Goal: Task Accomplishment & Management: Use online tool/utility

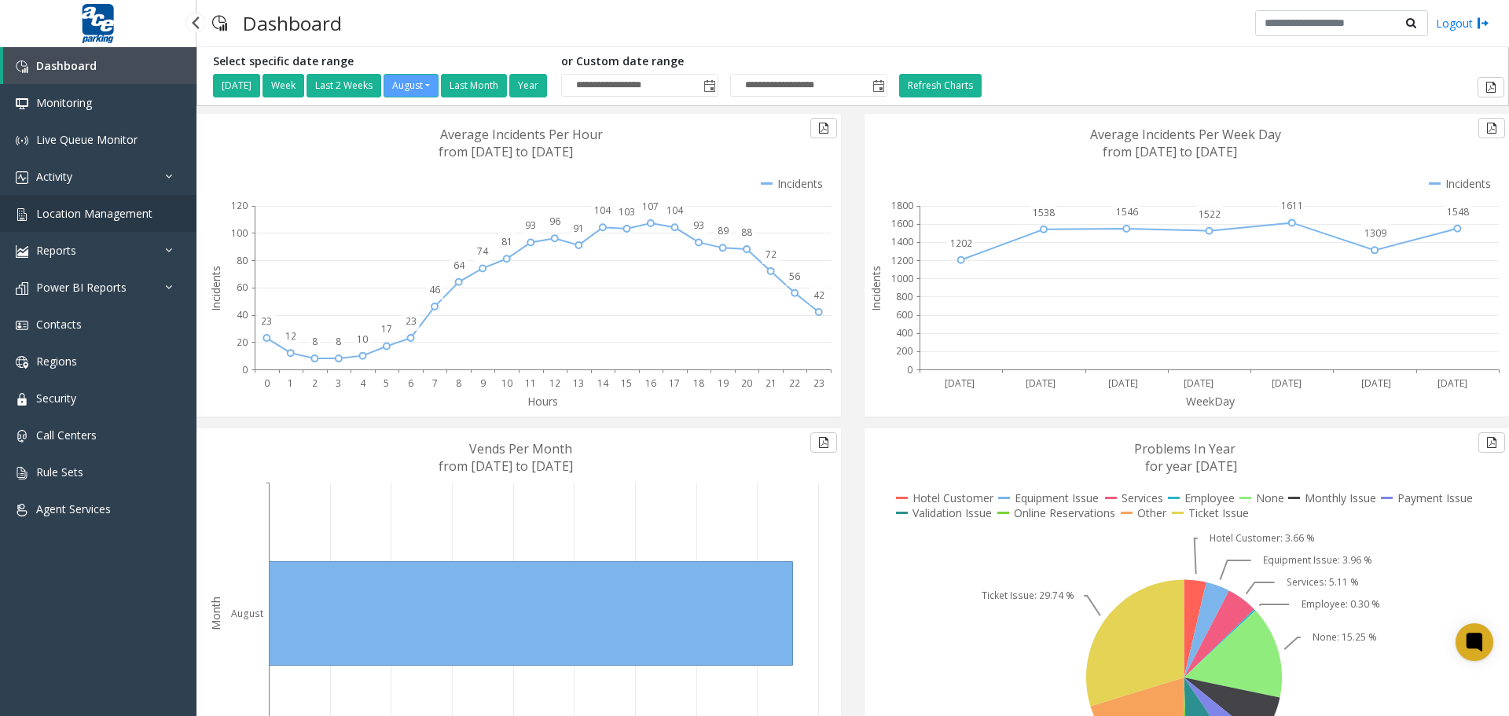
click at [105, 207] on span "Location Management" at bounding box center [94, 213] width 116 height 15
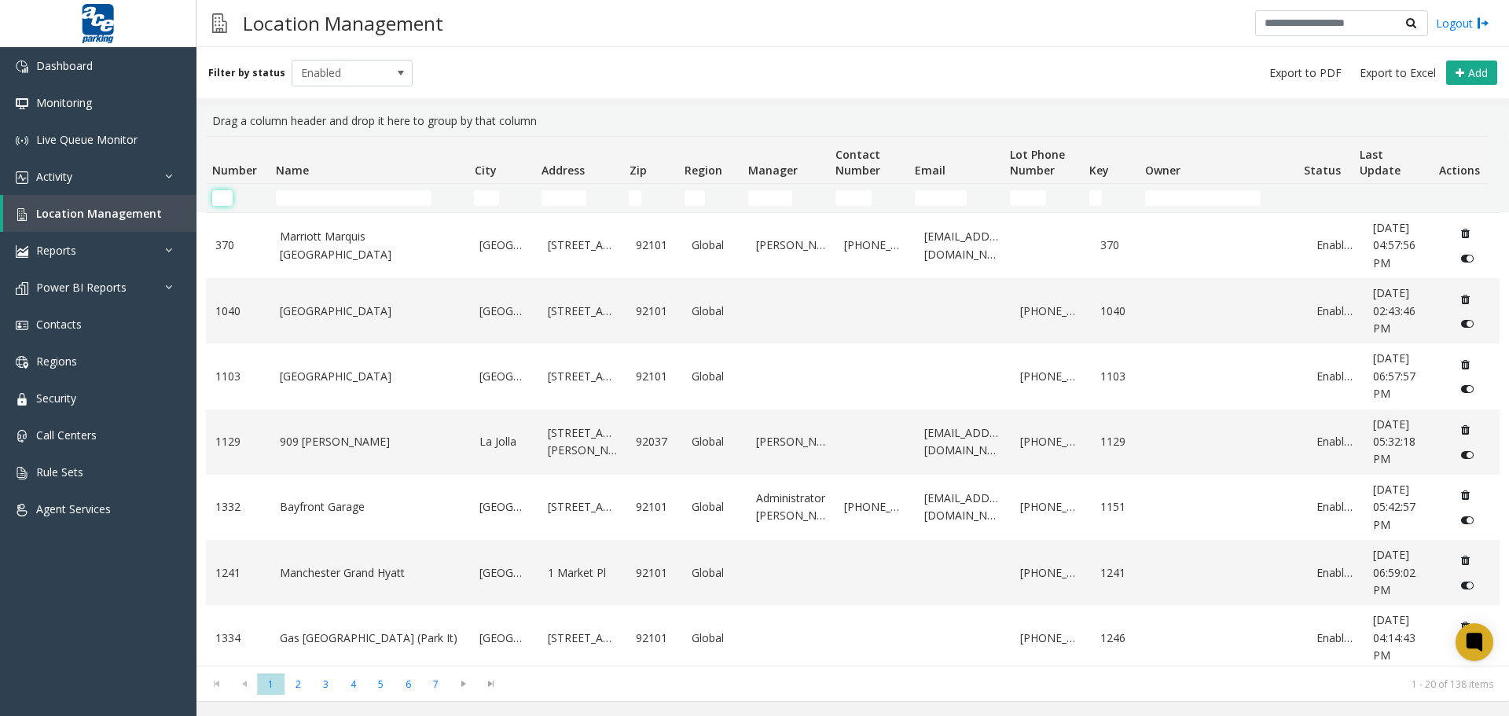
click at [232, 194] on input "Number Filter" at bounding box center [222, 198] width 20 height 16
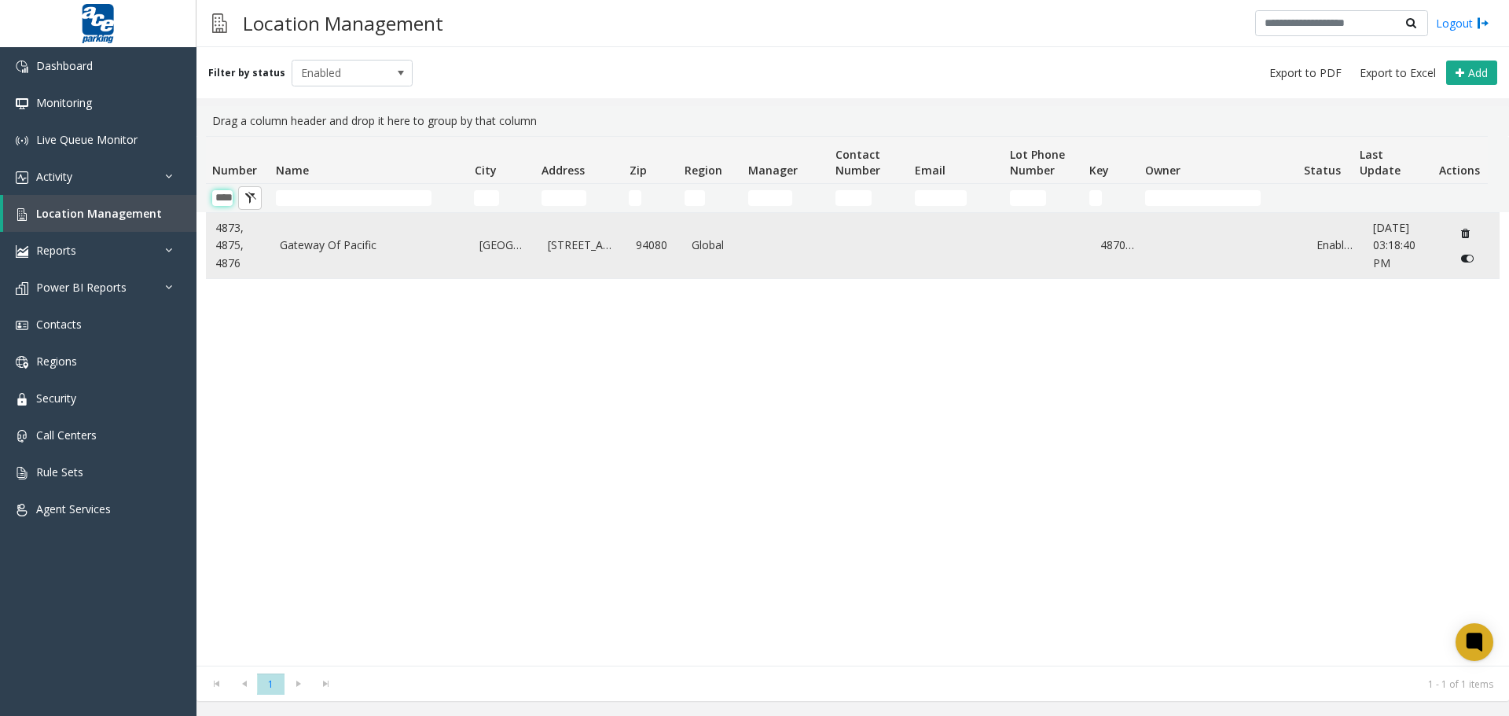
type input "****"
click at [495, 251] on link "[GEOGRAPHIC_DATA]" at bounding box center [504, 245] width 50 height 17
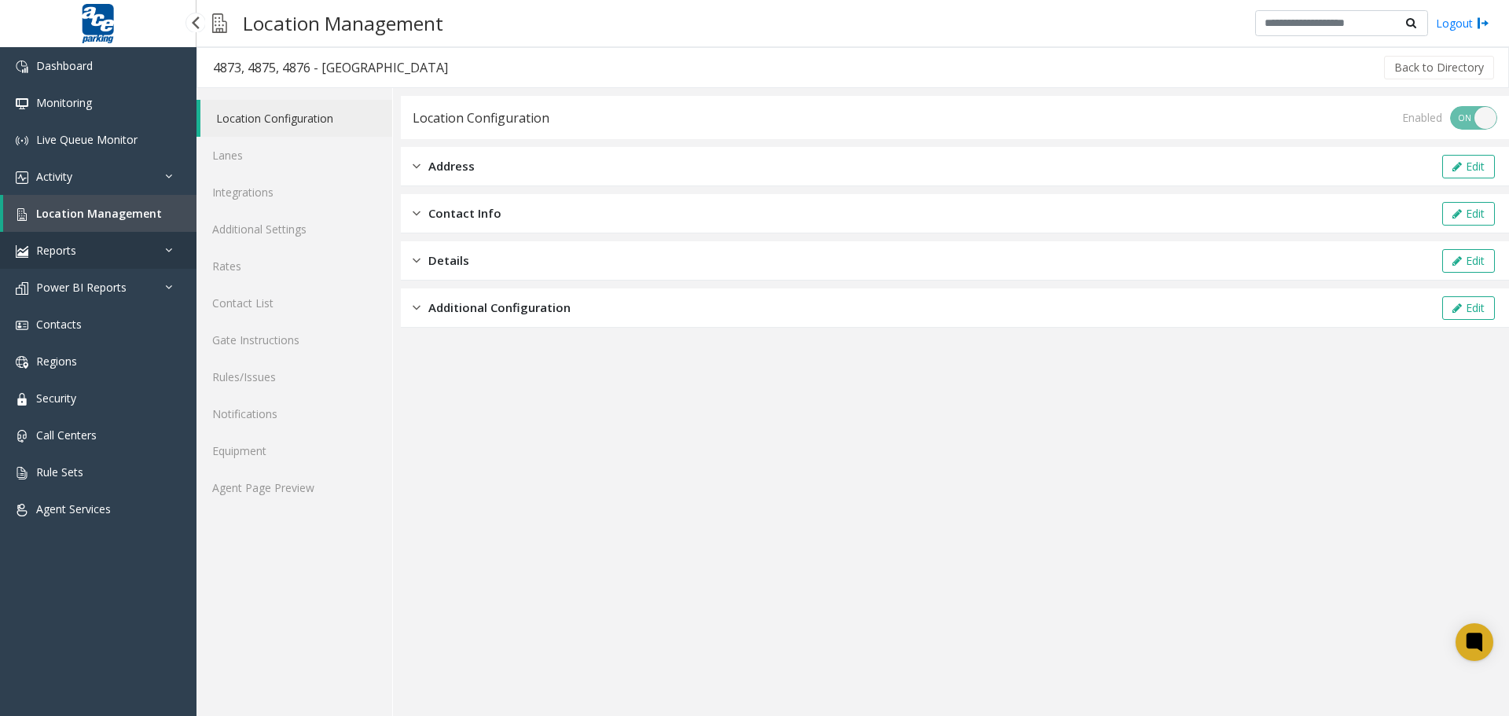
click at [75, 244] on span "Reports" at bounding box center [56, 250] width 40 height 15
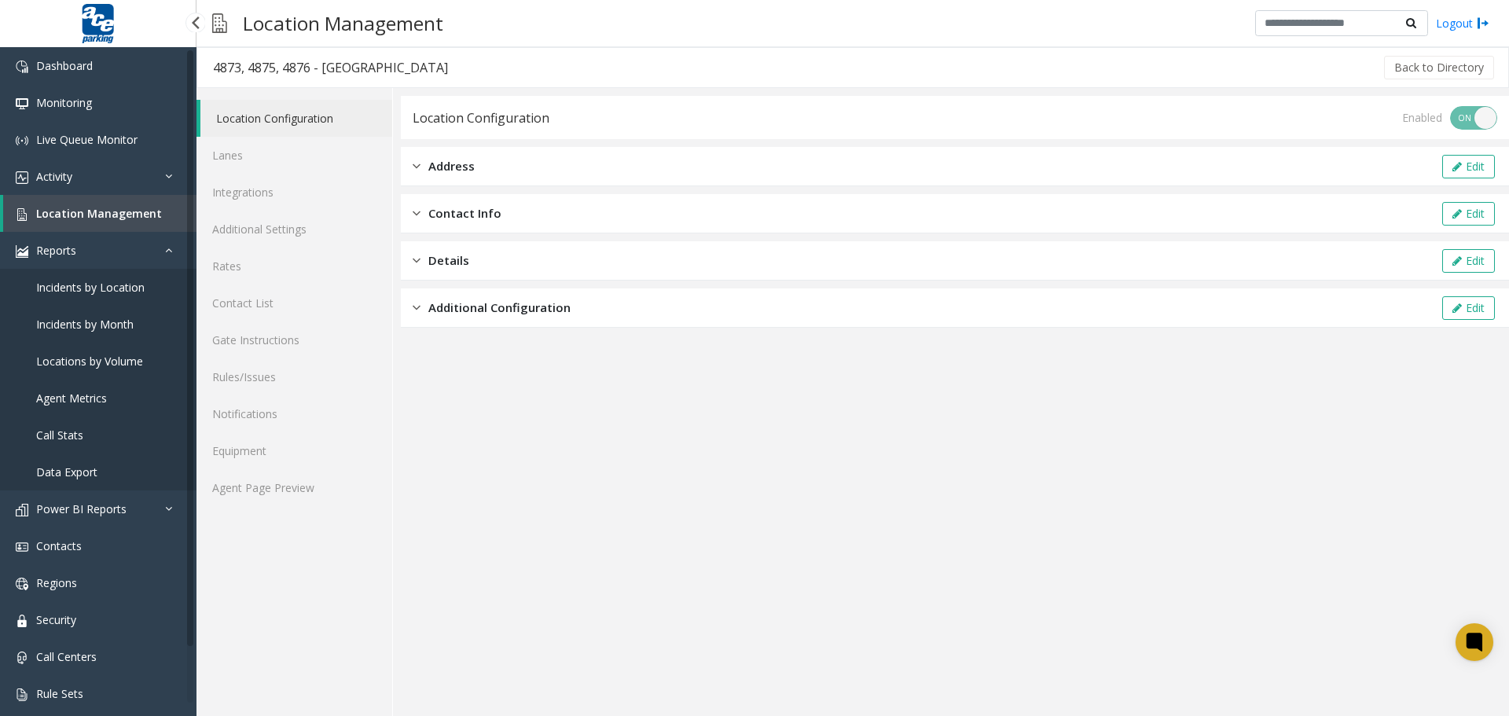
click at [123, 281] on span "Incidents by Location" at bounding box center [90, 287] width 108 height 15
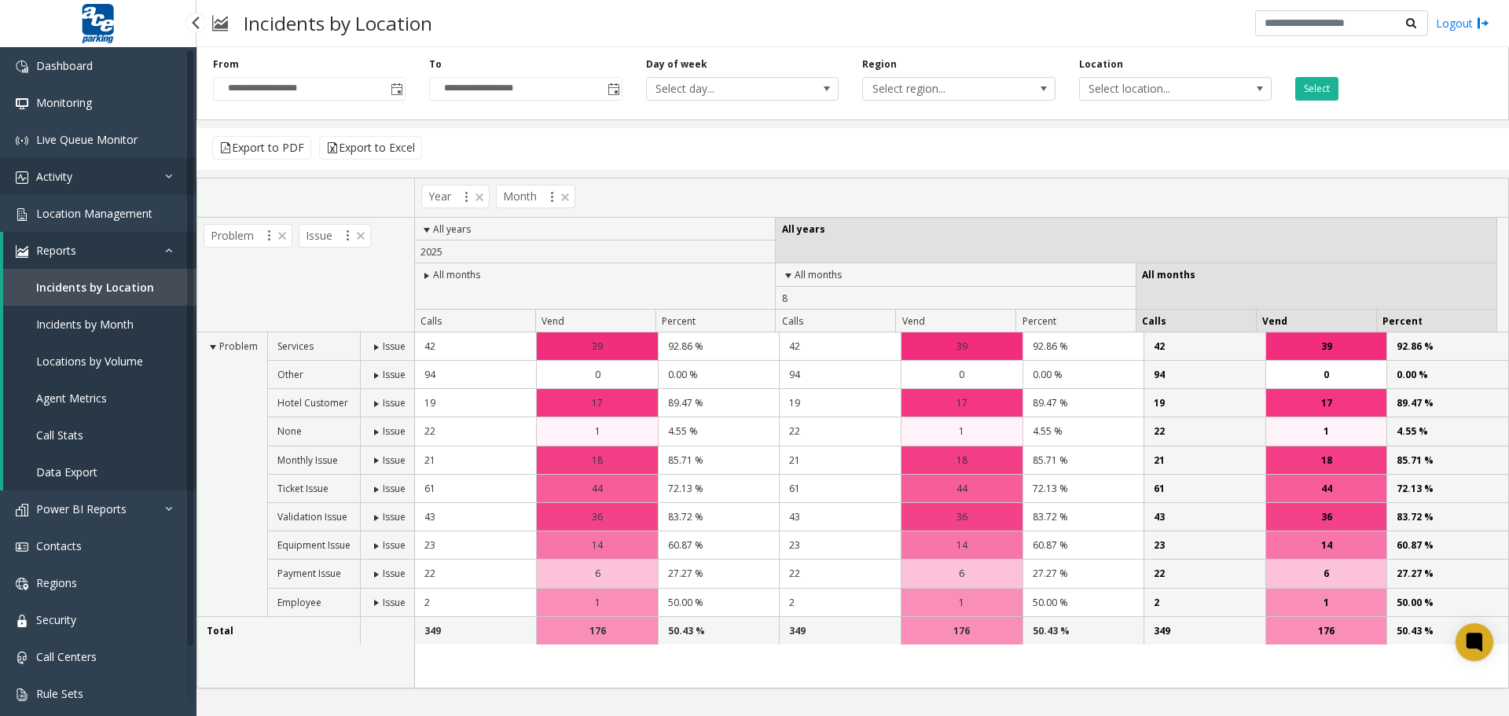
click at [65, 174] on span "Activity" at bounding box center [54, 176] width 36 height 15
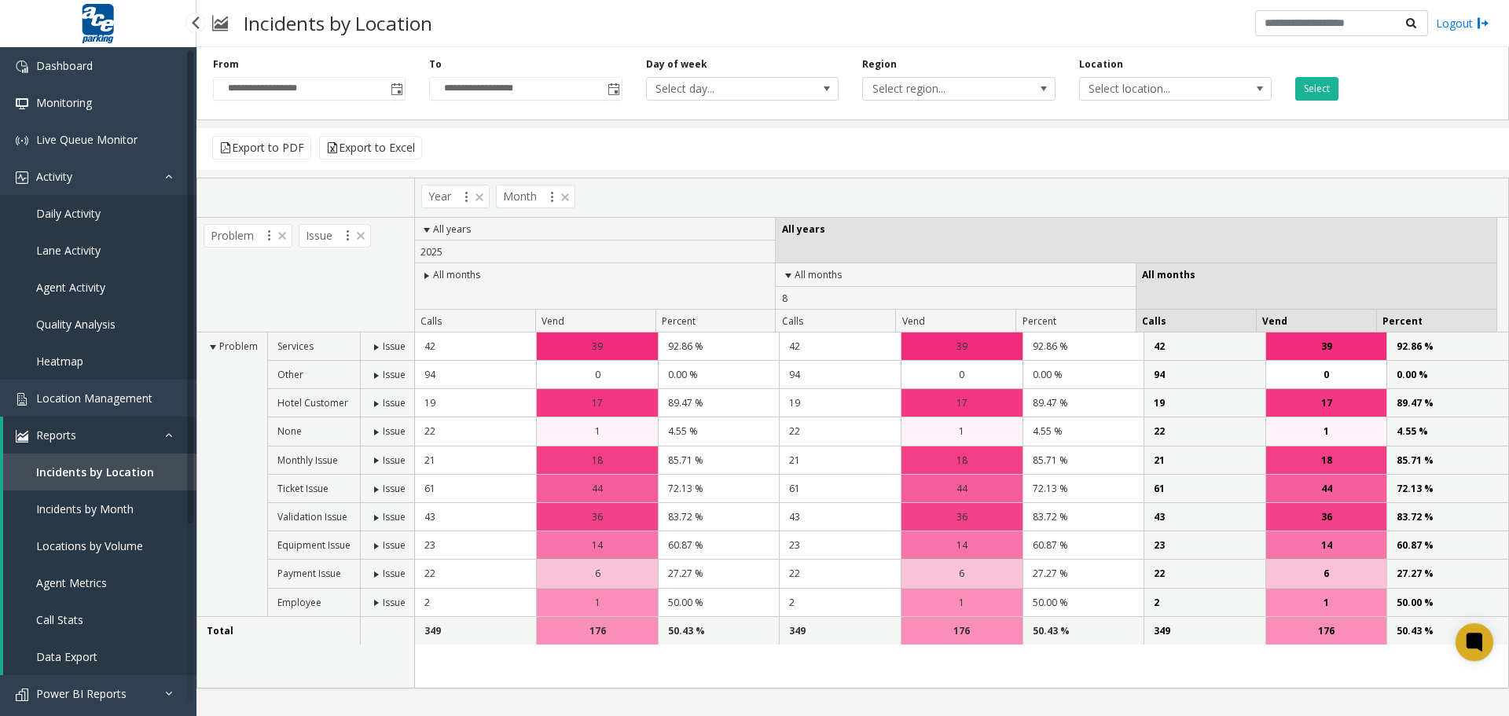
click at [86, 214] on span "Daily Activity" at bounding box center [68, 213] width 64 height 15
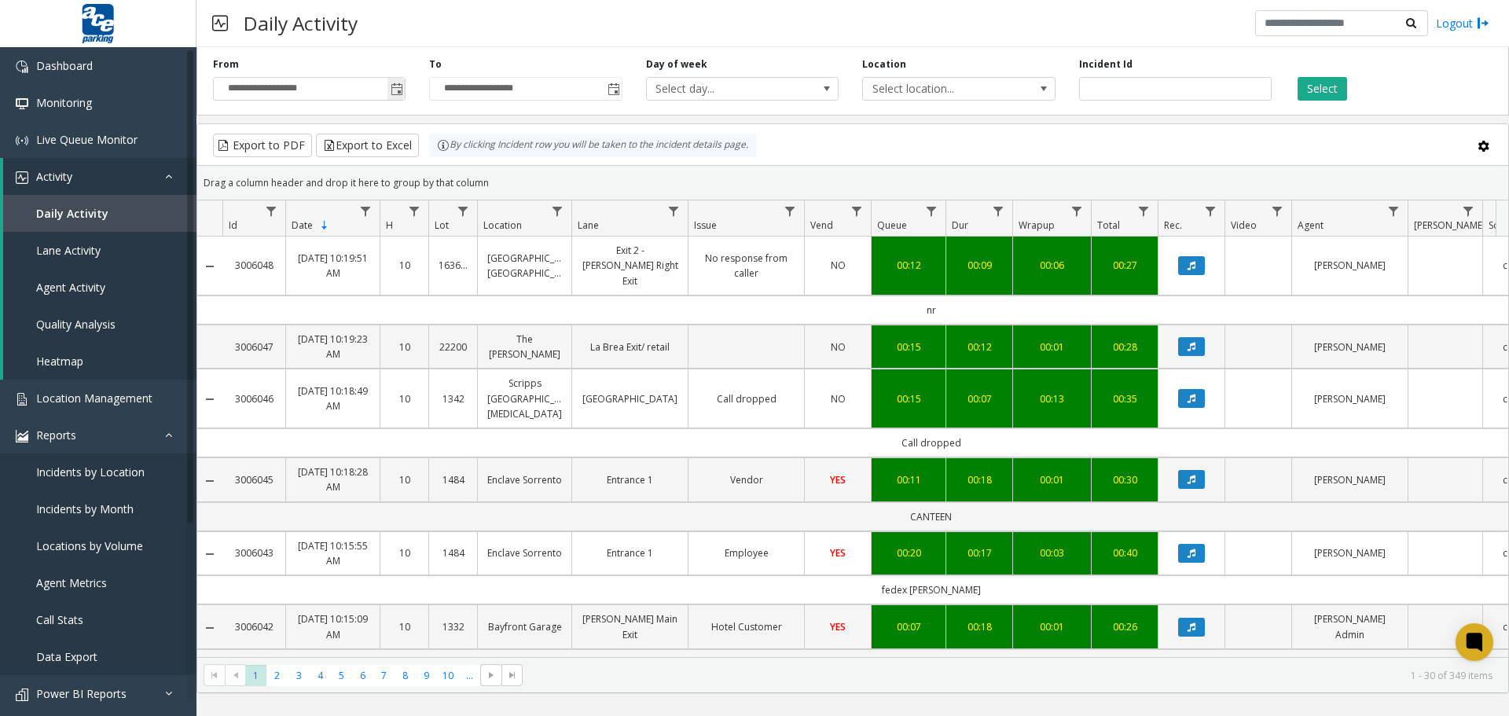
click at [348, 94] on input "**********" at bounding box center [309, 89] width 191 height 22
click at [401, 95] on span "Toggle popup" at bounding box center [397, 89] width 13 height 13
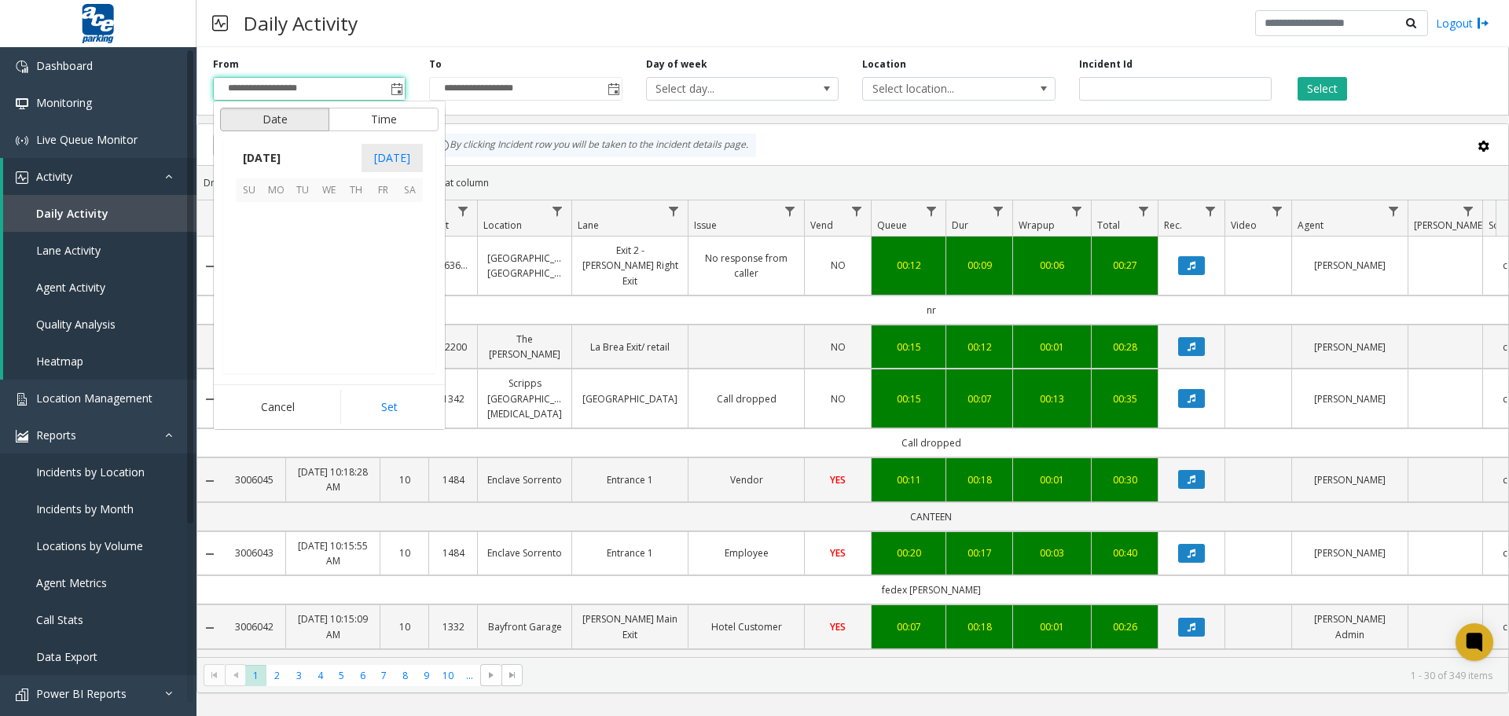
scroll to position [281809, 0]
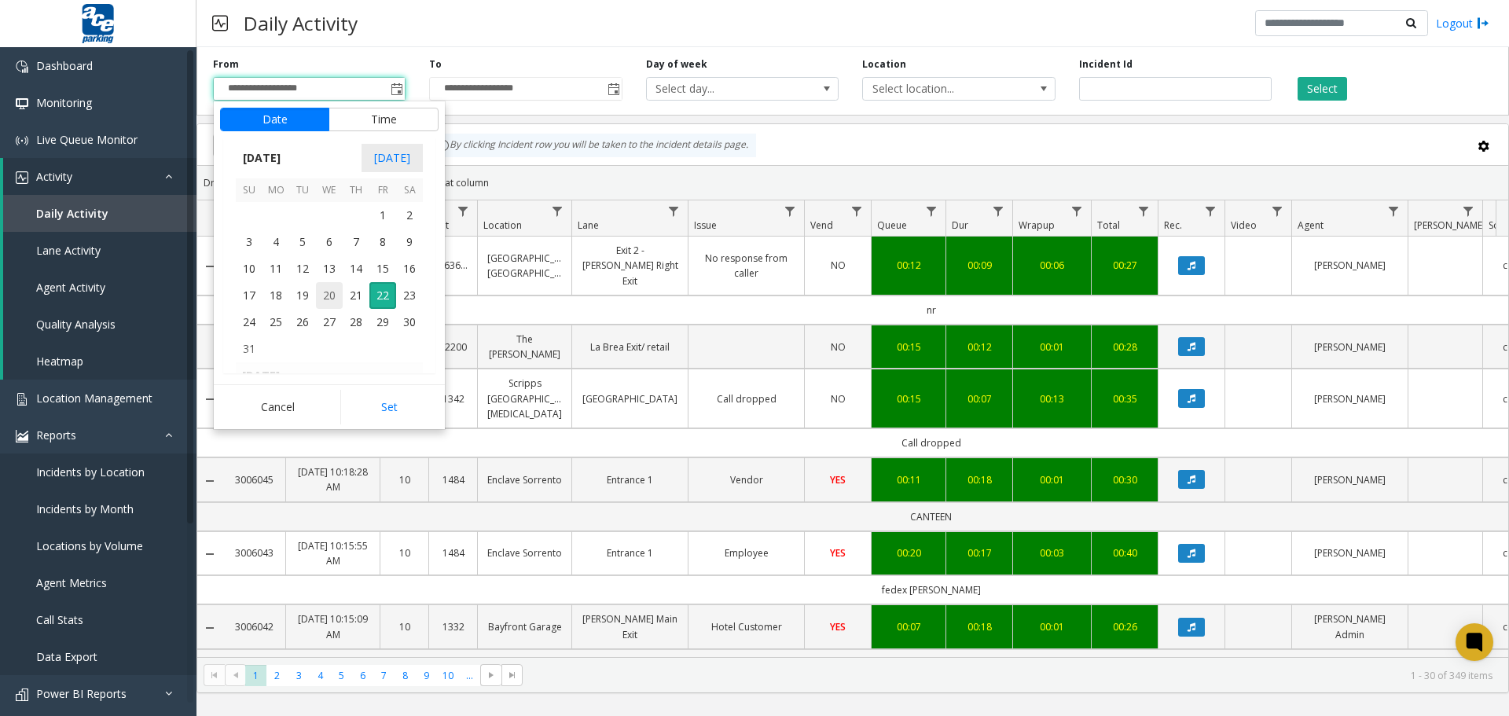
click at [334, 293] on span "20" at bounding box center [329, 295] width 27 height 27
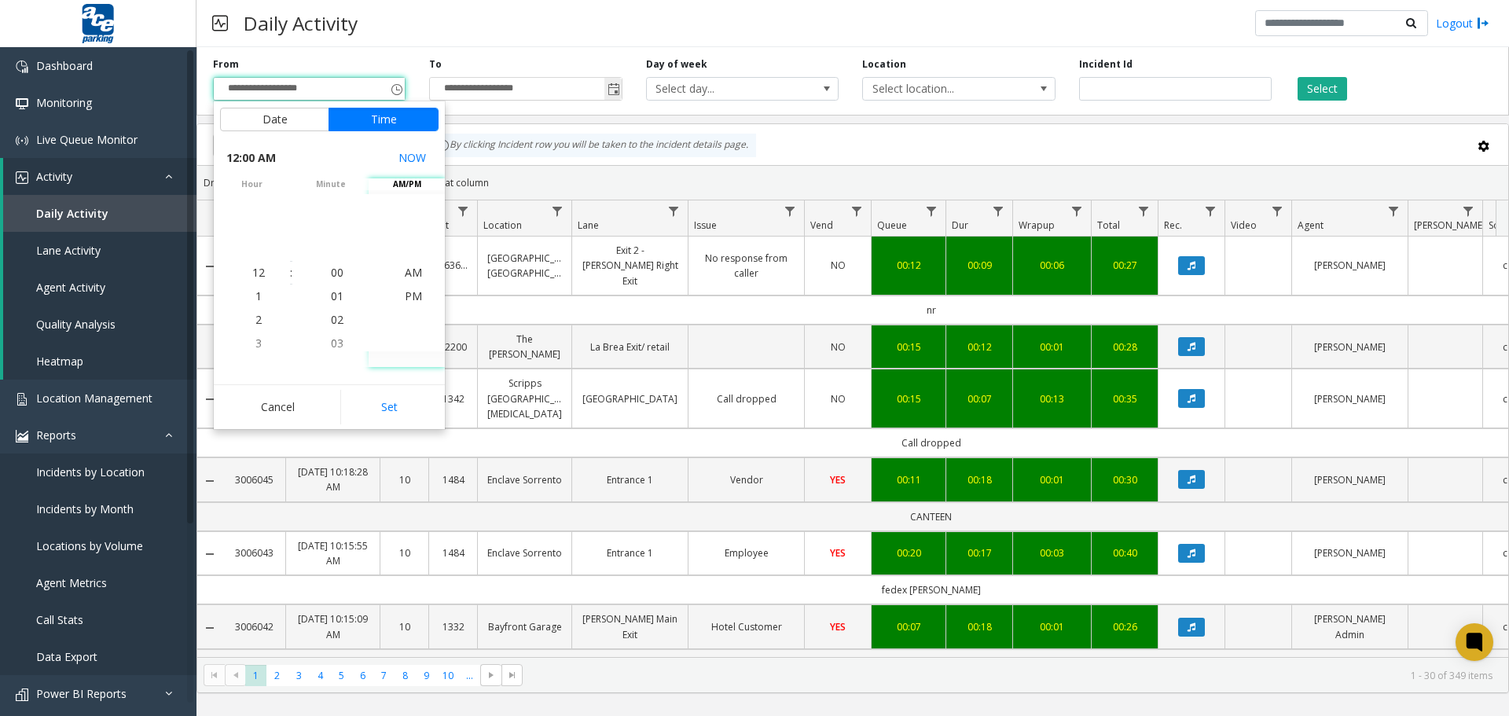
click at [617, 92] on span "Toggle popup" at bounding box center [613, 89] width 13 height 13
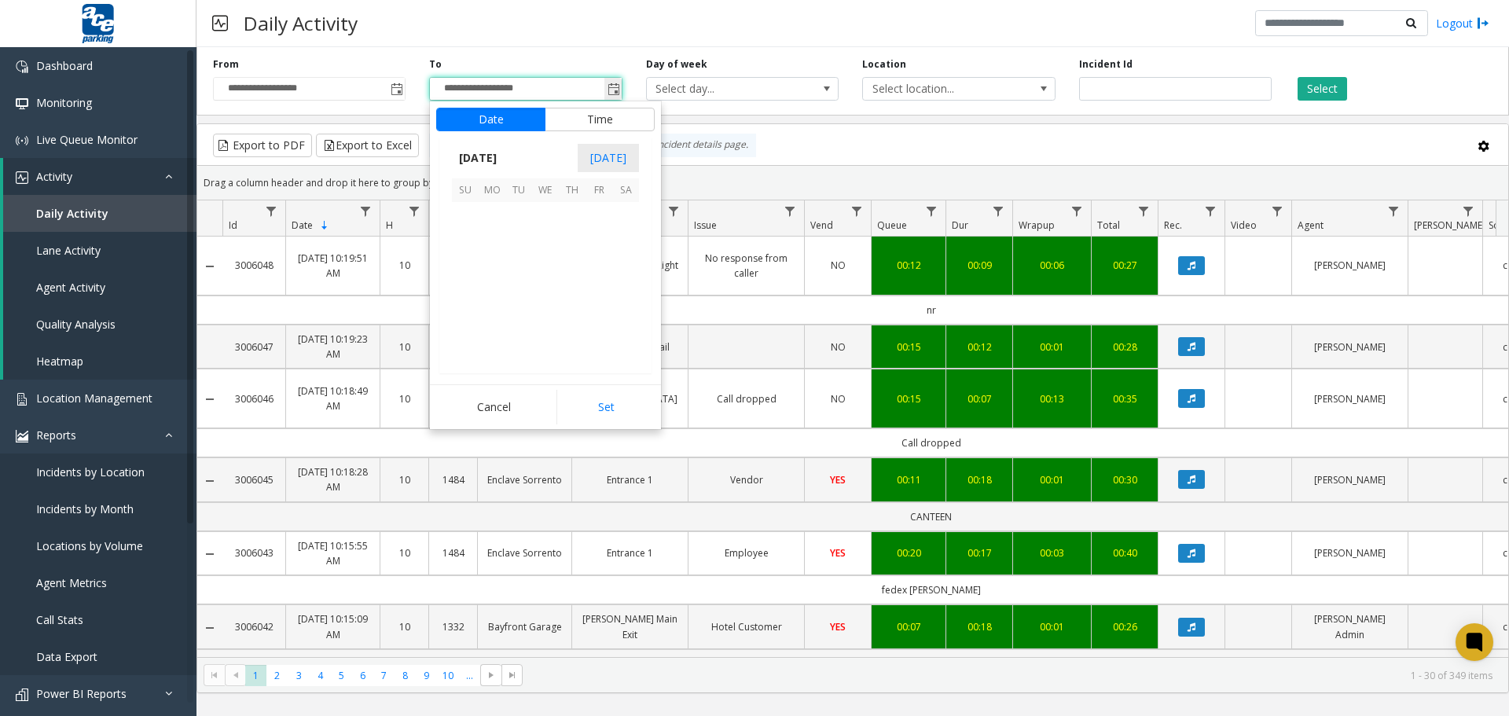
scroll to position [24, 0]
click at [543, 301] on span "20" at bounding box center [545, 295] width 27 height 27
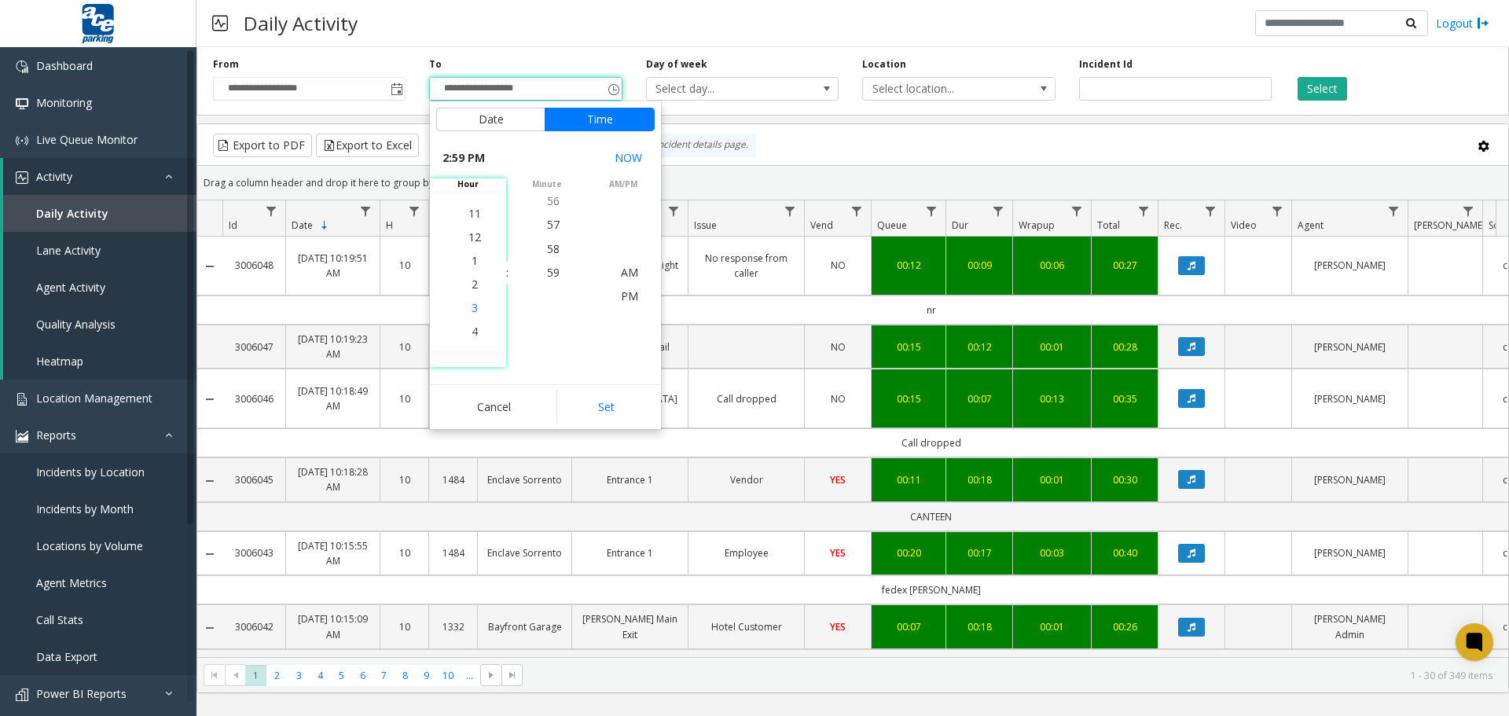
scroll to position [330, 0]
click at [471, 343] on span "5" at bounding box center [474, 343] width 6 height 15
click at [626, 270] on span "PM" at bounding box center [629, 272] width 17 height 15
click at [548, 271] on span "59" at bounding box center [553, 272] width 13 height 15
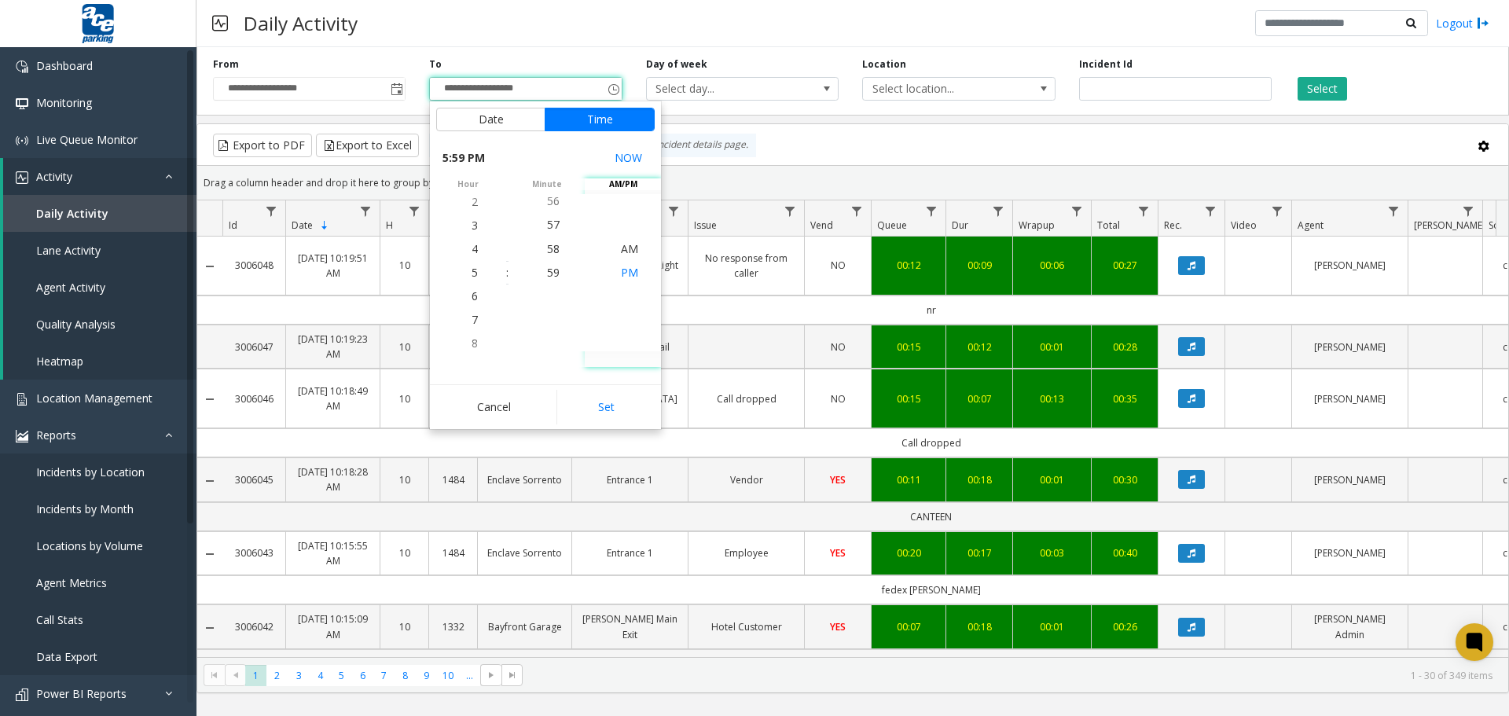
click at [622, 270] on span "PM" at bounding box center [629, 272] width 17 height 15
click at [593, 122] on button "Time" at bounding box center [600, 120] width 110 height 24
click at [471, 273] on span "5" at bounding box center [474, 272] width 6 height 15
click at [471, 275] on span "5" at bounding box center [474, 272] width 6 height 15
click at [471, 321] on span "7" at bounding box center [474, 319] width 6 height 15
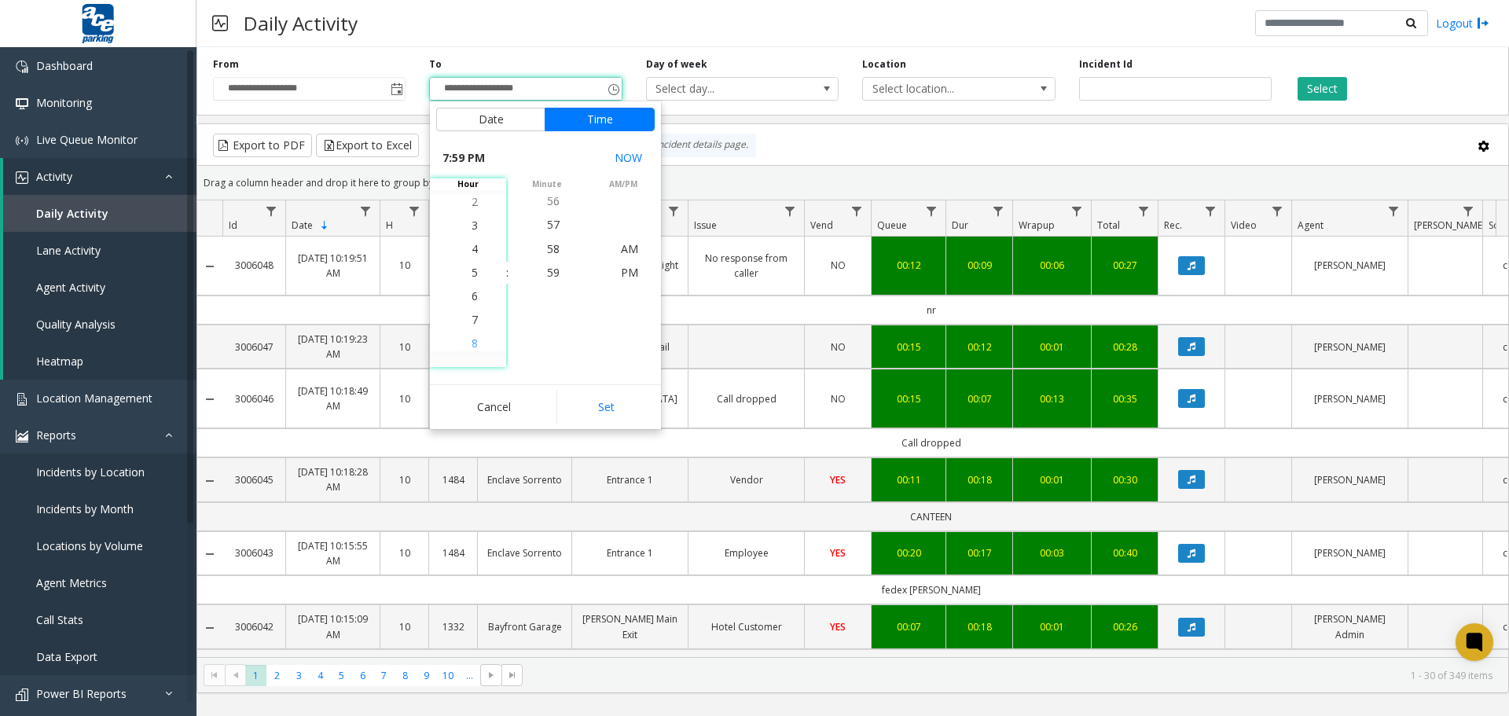
scroll to position [448, 0]
click at [471, 227] on span "5" at bounding box center [474, 225] width 6 height 15
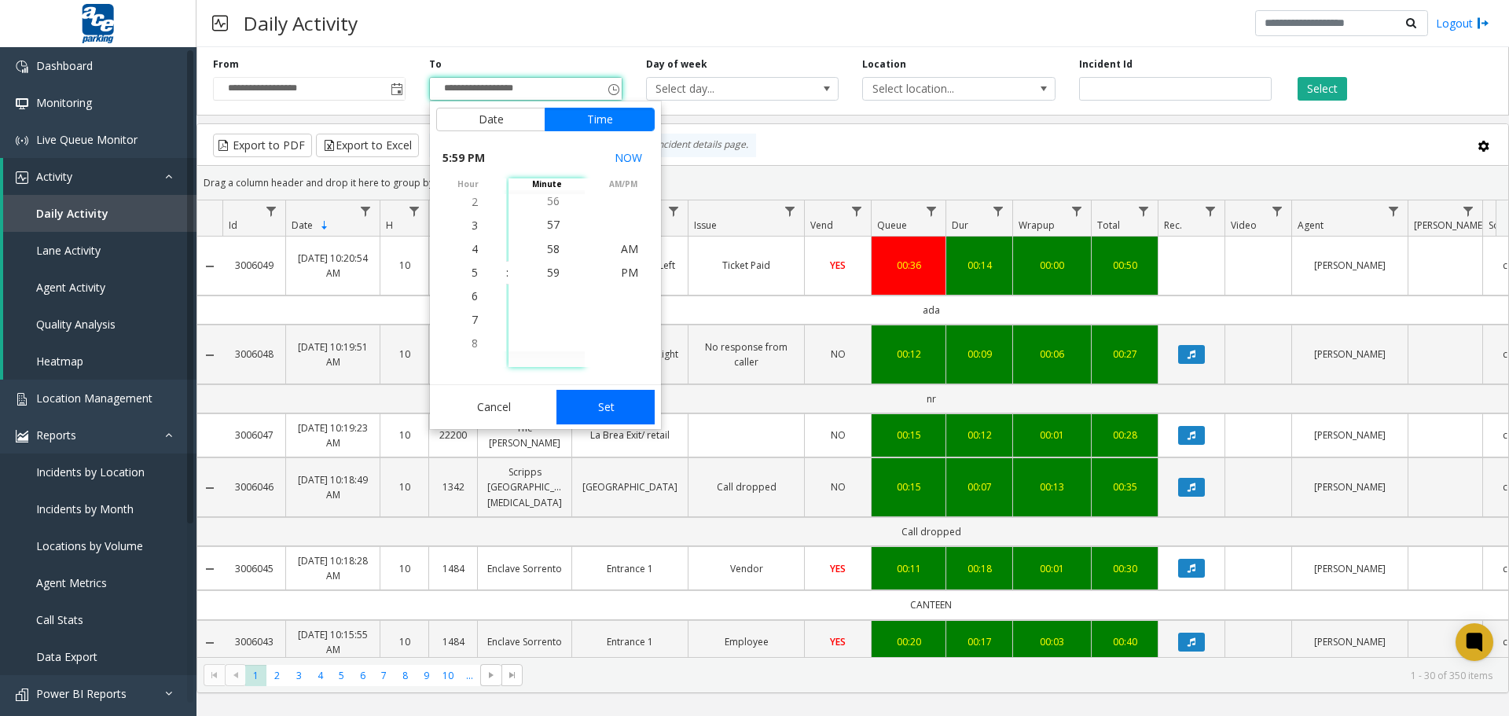
click at [612, 409] on button "Set" at bounding box center [605, 407] width 99 height 35
type input "**********"
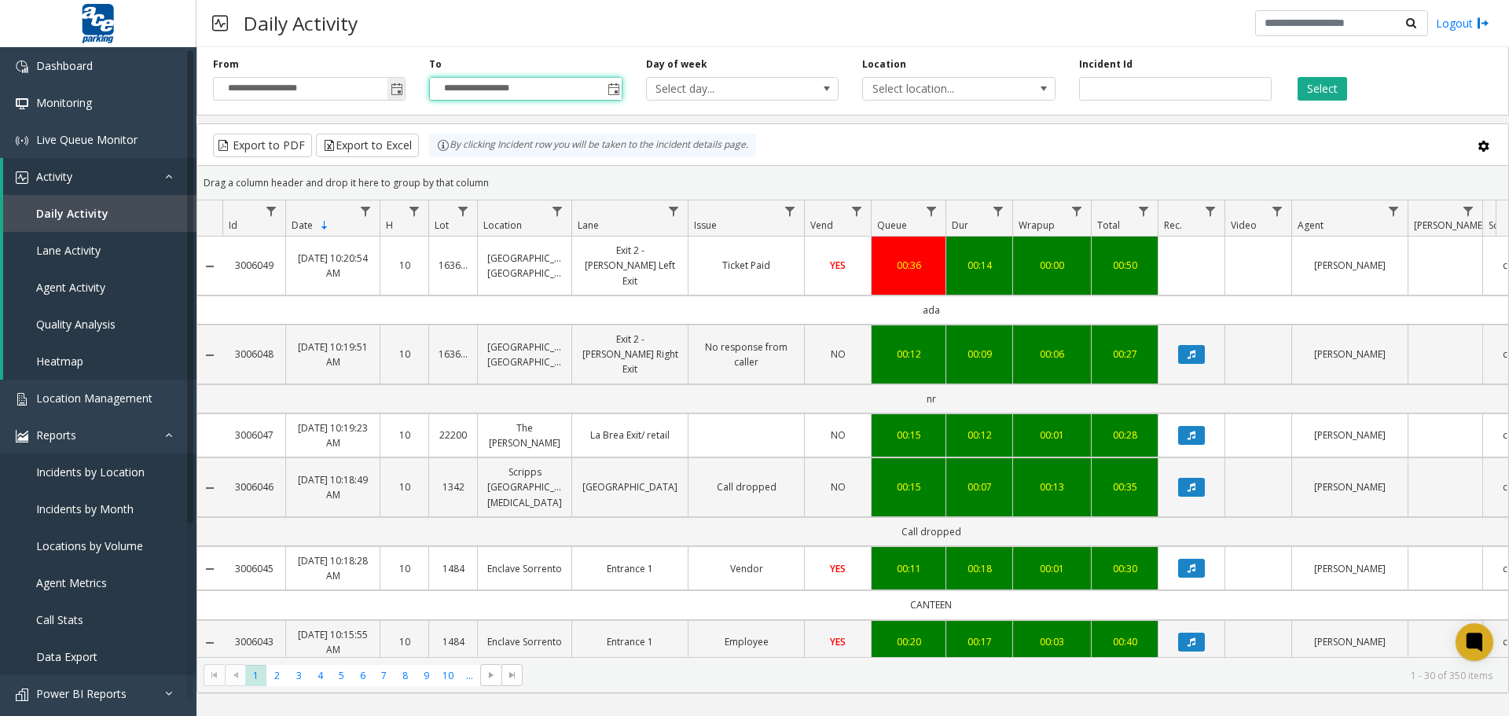
drag, startPoint x: 274, startPoint y: 91, endPoint x: 283, endPoint y: 89, distance: 9.0
click at [275, 91] on input "**********" at bounding box center [309, 89] width 191 height 22
click at [294, 87] on input "**********" at bounding box center [309, 89] width 191 height 22
click at [402, 88] on span "Toggle popup" at bounding box center [397, 89] width 13 height 13
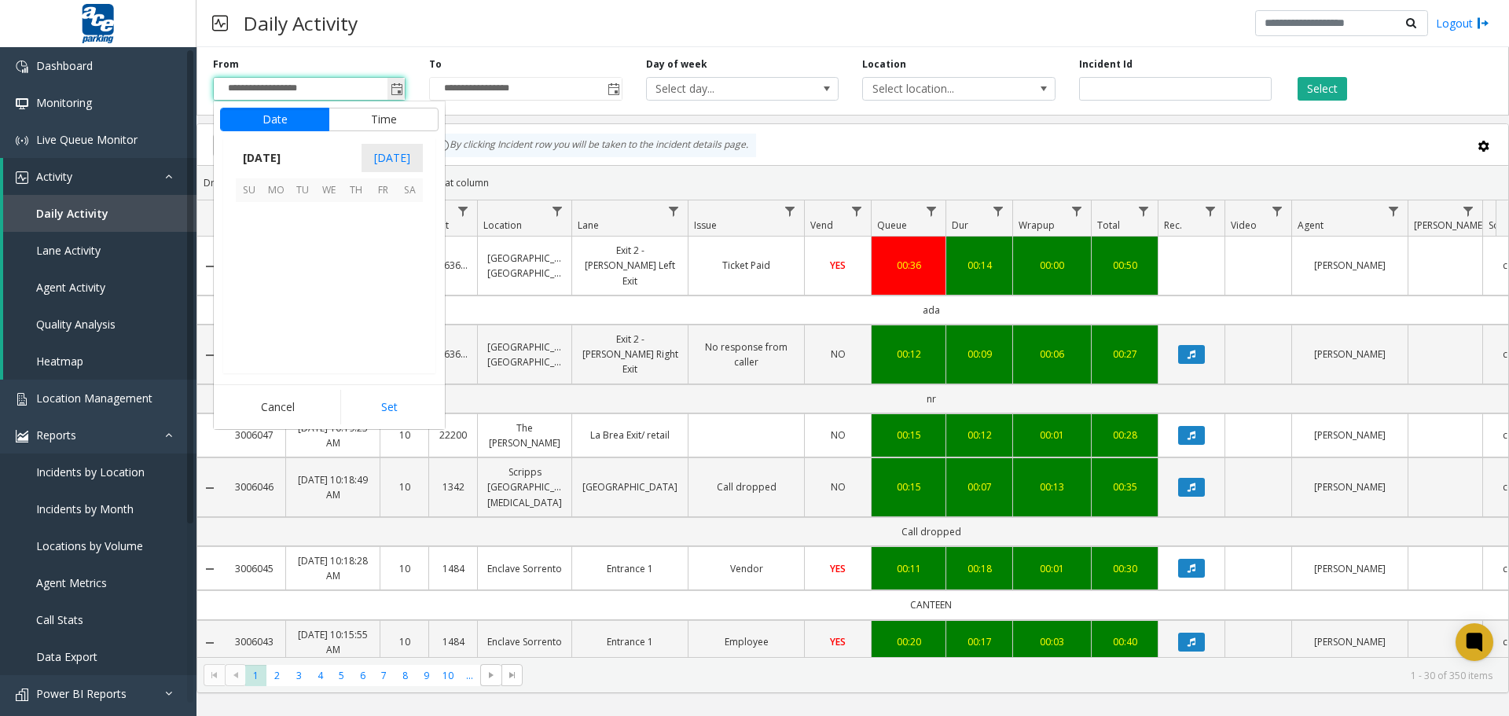
scroll to position [281809, 0]
click at [328, 295] on span "20" at bounding box center [329, 295] width 27 height 27
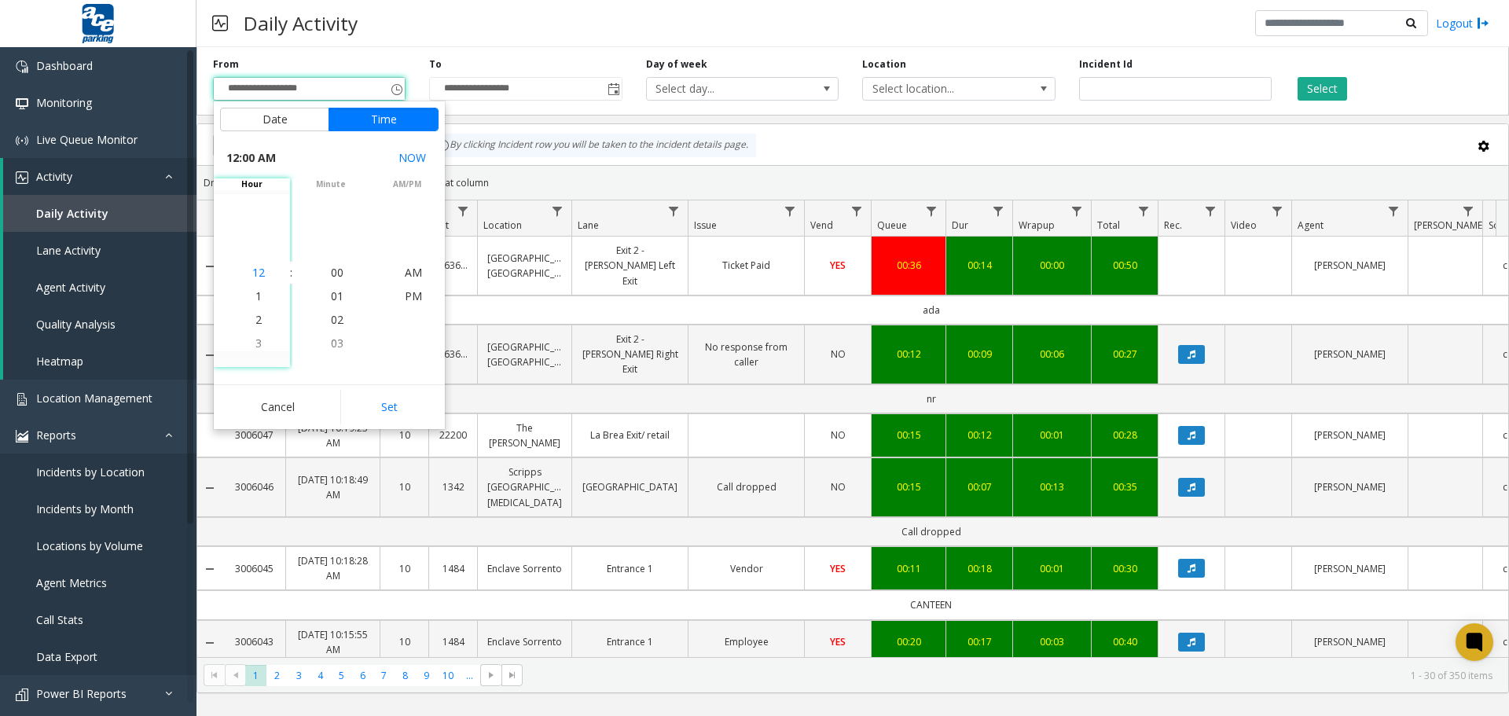
click at [256, 270] on span "12" at bounding box center [258, 272] width 13 height 15
click at [323, 273] on li "00" at bounding box center [337, 273] width 55 height 24
click at [398, 292] on li "PM" at bounding box center [413, 296] width 55 height 24
click at [405, 414] on button "Set" at bounding box center [389, 407] width 99 height 35
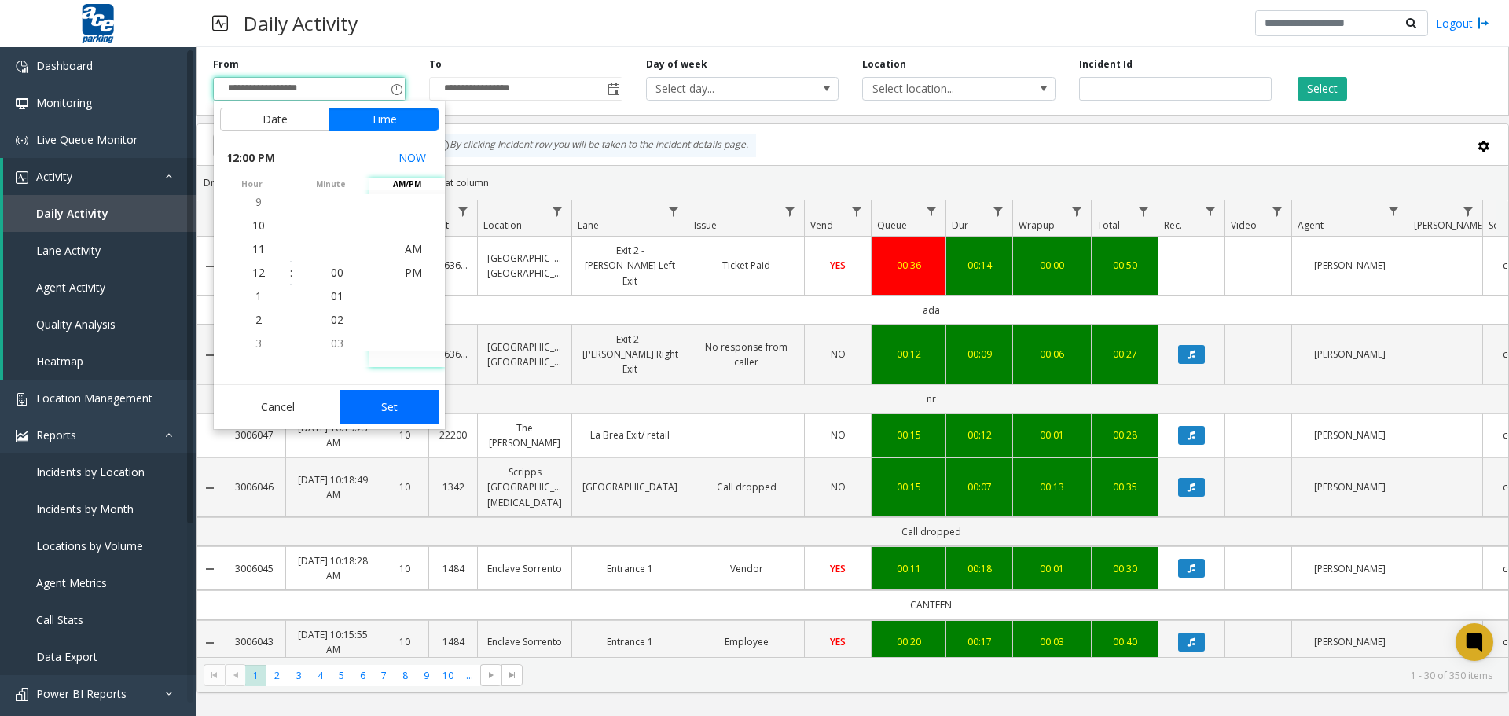
type input "**********"
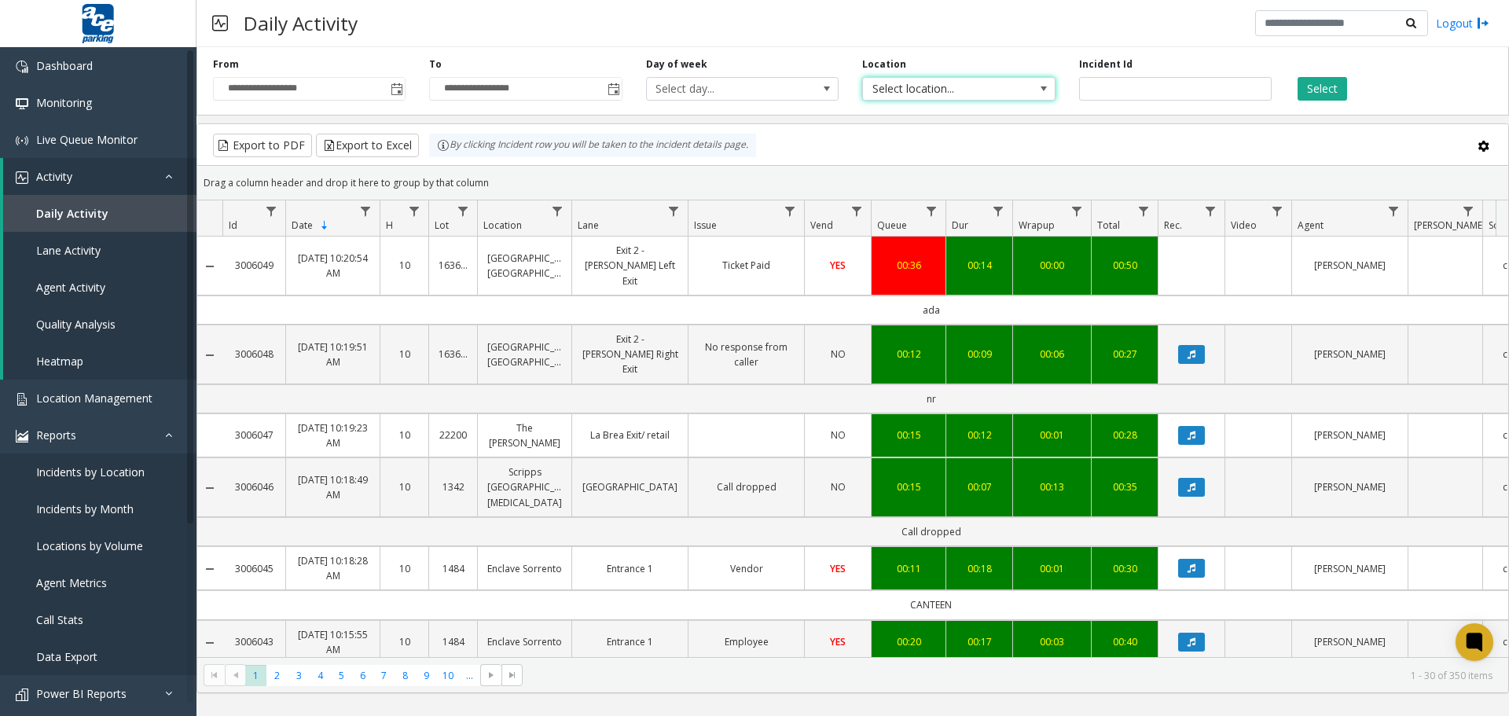
click at [1003, 95] on span "Select location..." at bounding box center [939, 89] width 153 height 22
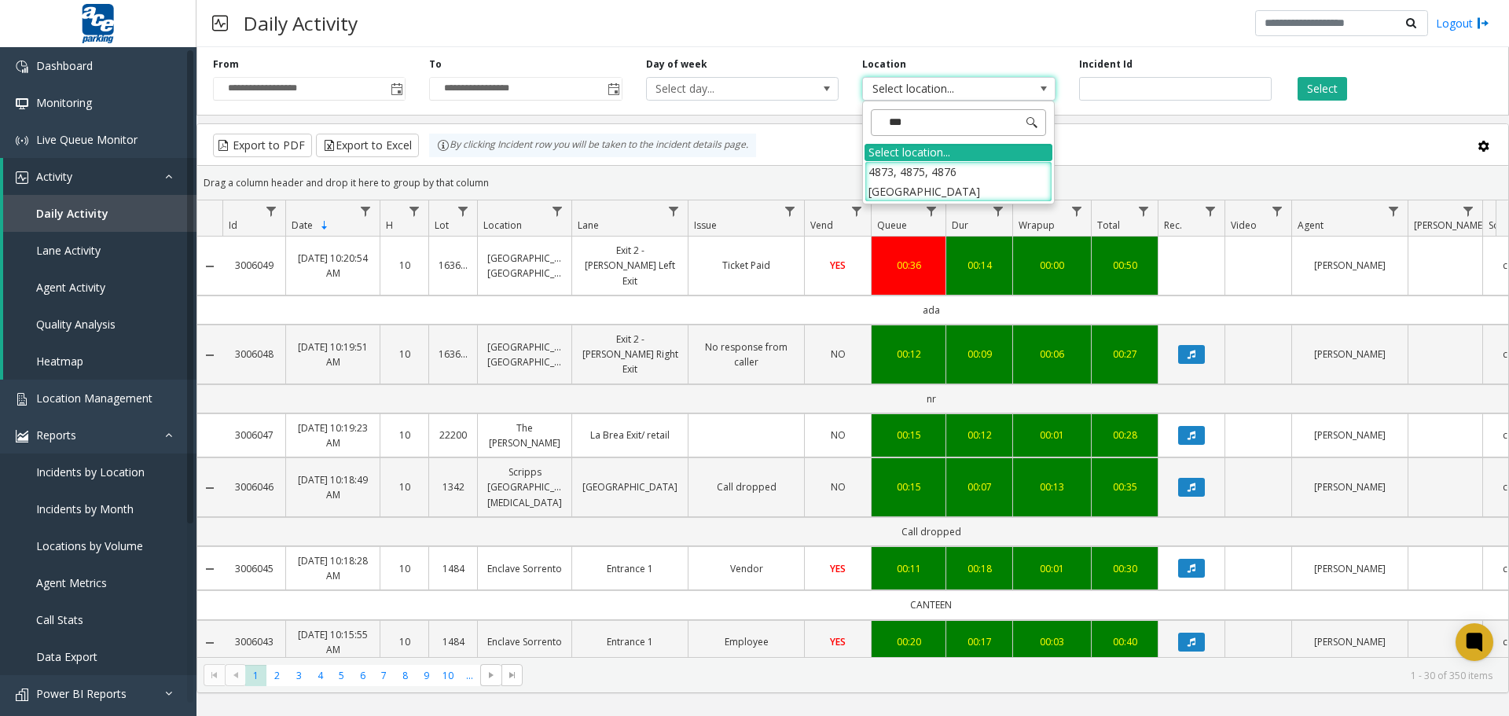
type input "****"
click at [938, 182] on li "4873, 4875, 4876 [GEOGRAPHIC_DATA]" at bounding box center [958, 181] width 188 height 41
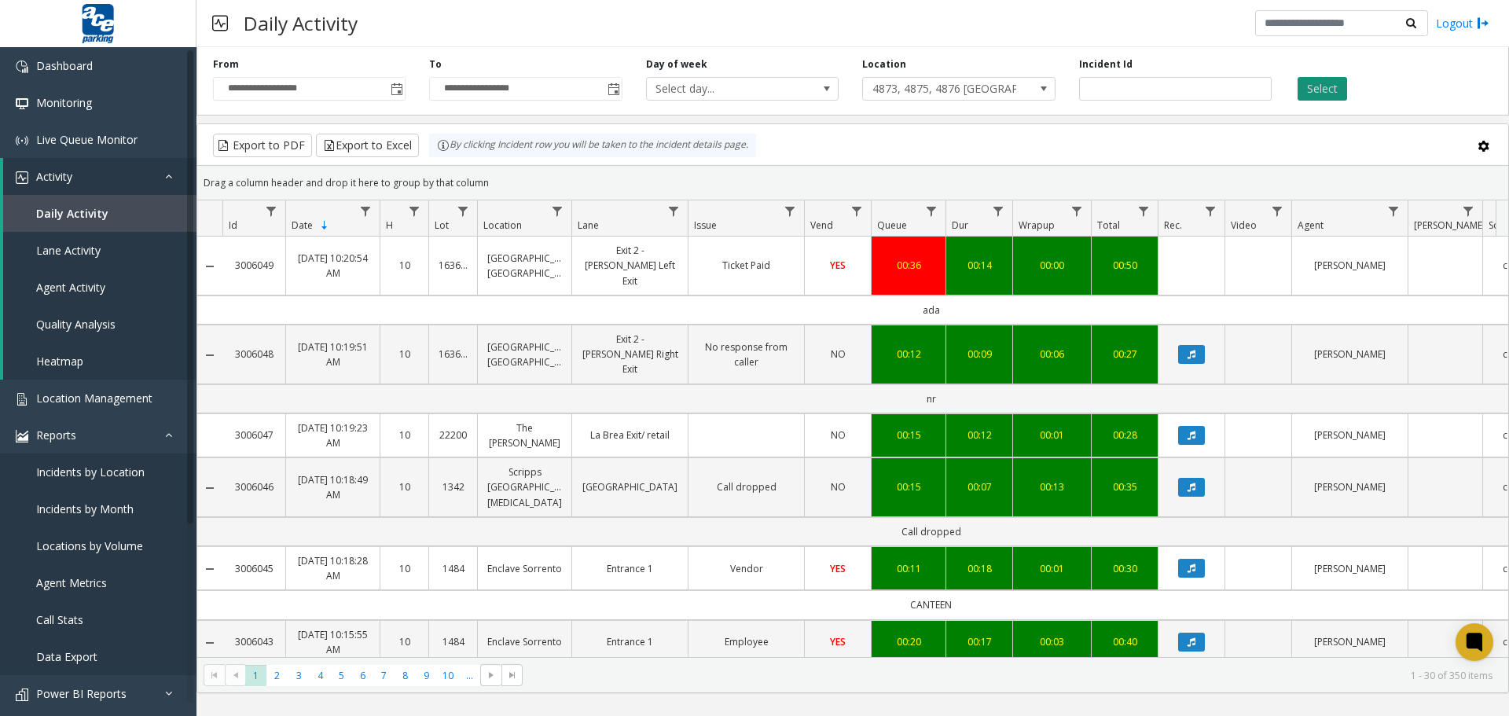
click at [1334, 90] on button "Select" at bounding box center [1322, 89] width 50 height 24
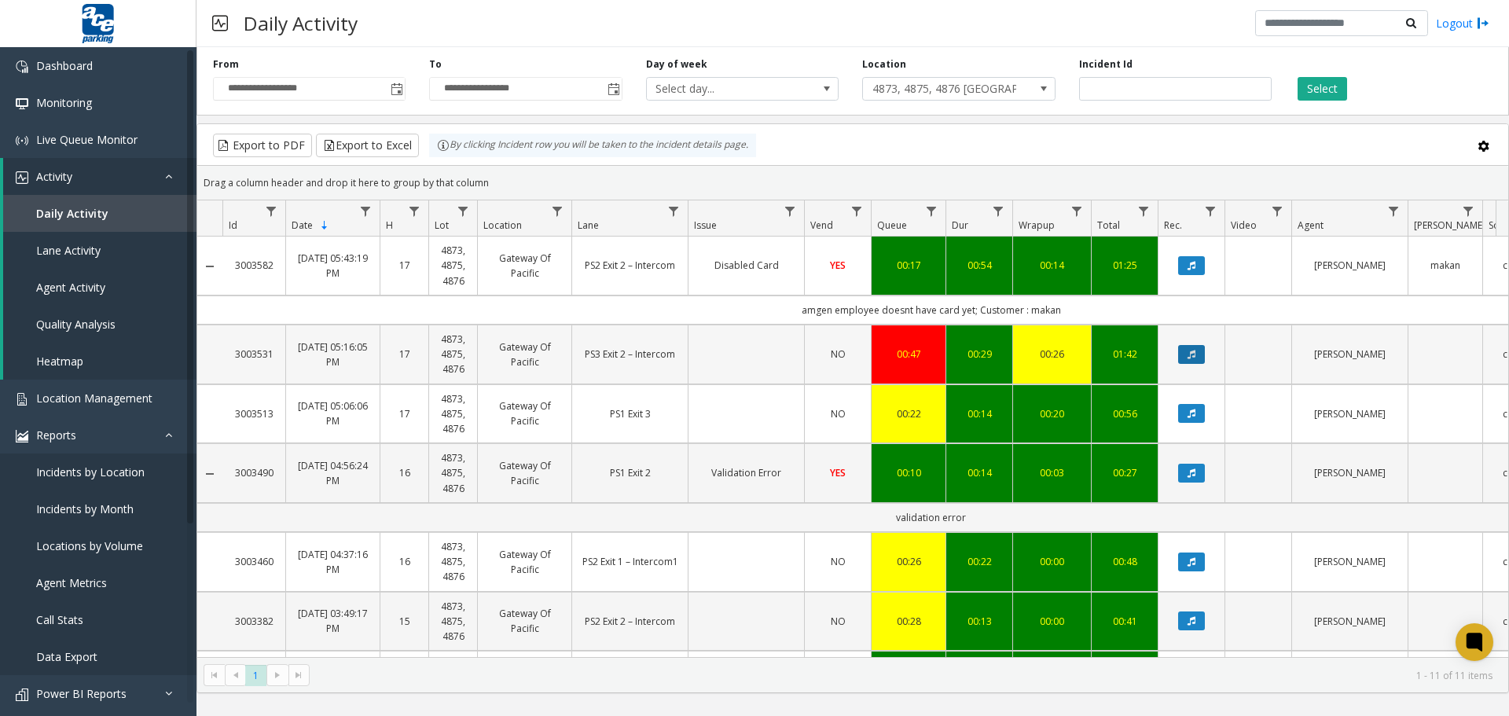
click at [1199, 354] on button "Data table" at bounding box center [1191, 354] width 27 height 19
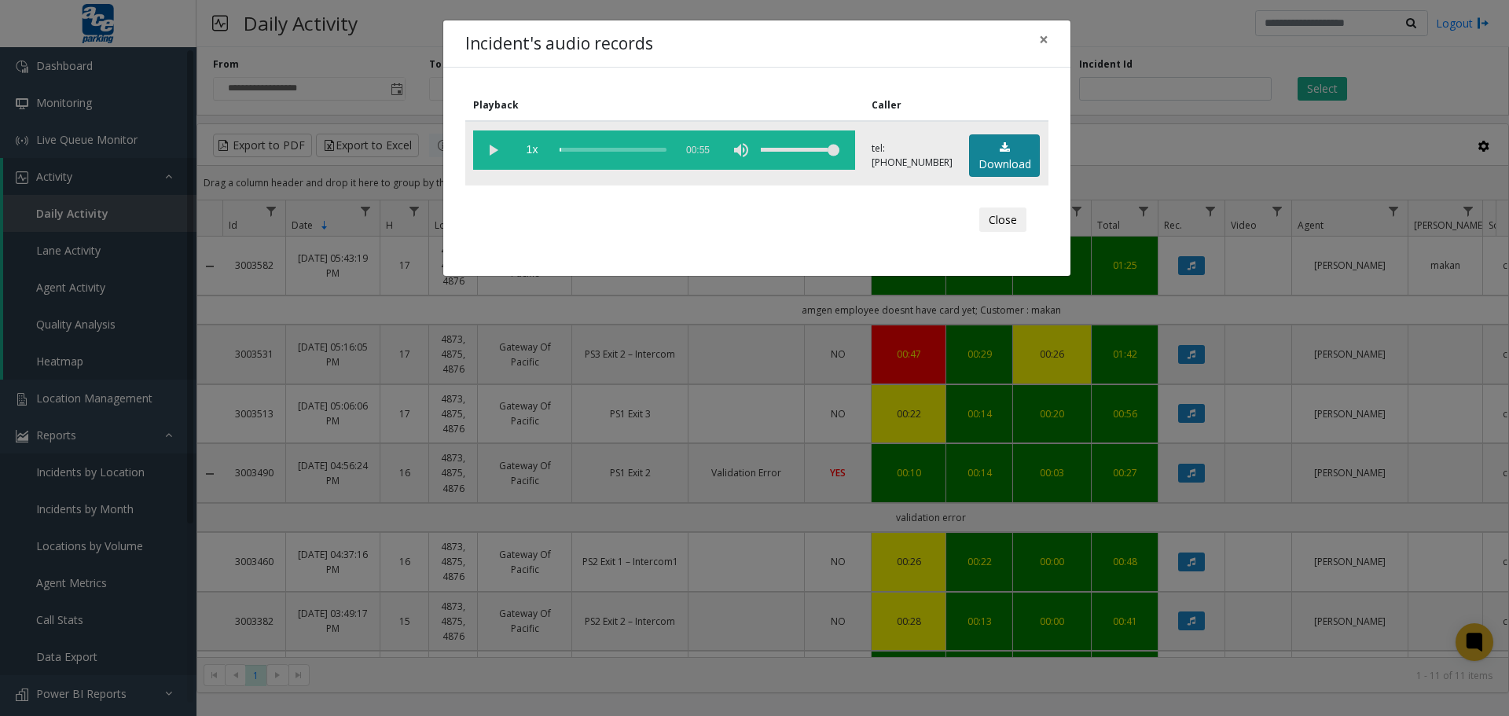
click at [1004, 161] on link "Download" at bounding box center [1004, 155] width 71 height 43
click at [1007, 227] on button "Close" at bounding box center [1002, 219] width 47 height 25
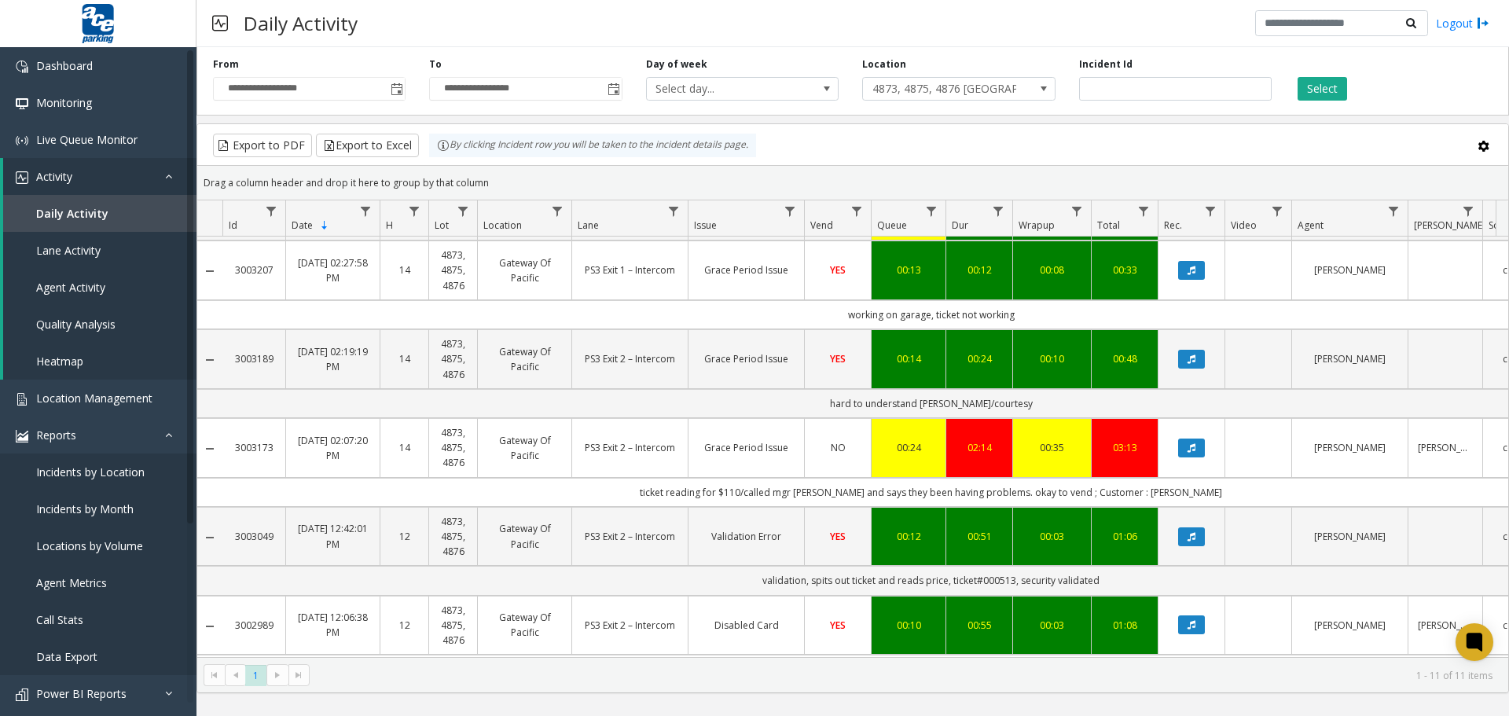
scroll to position [448, 0]
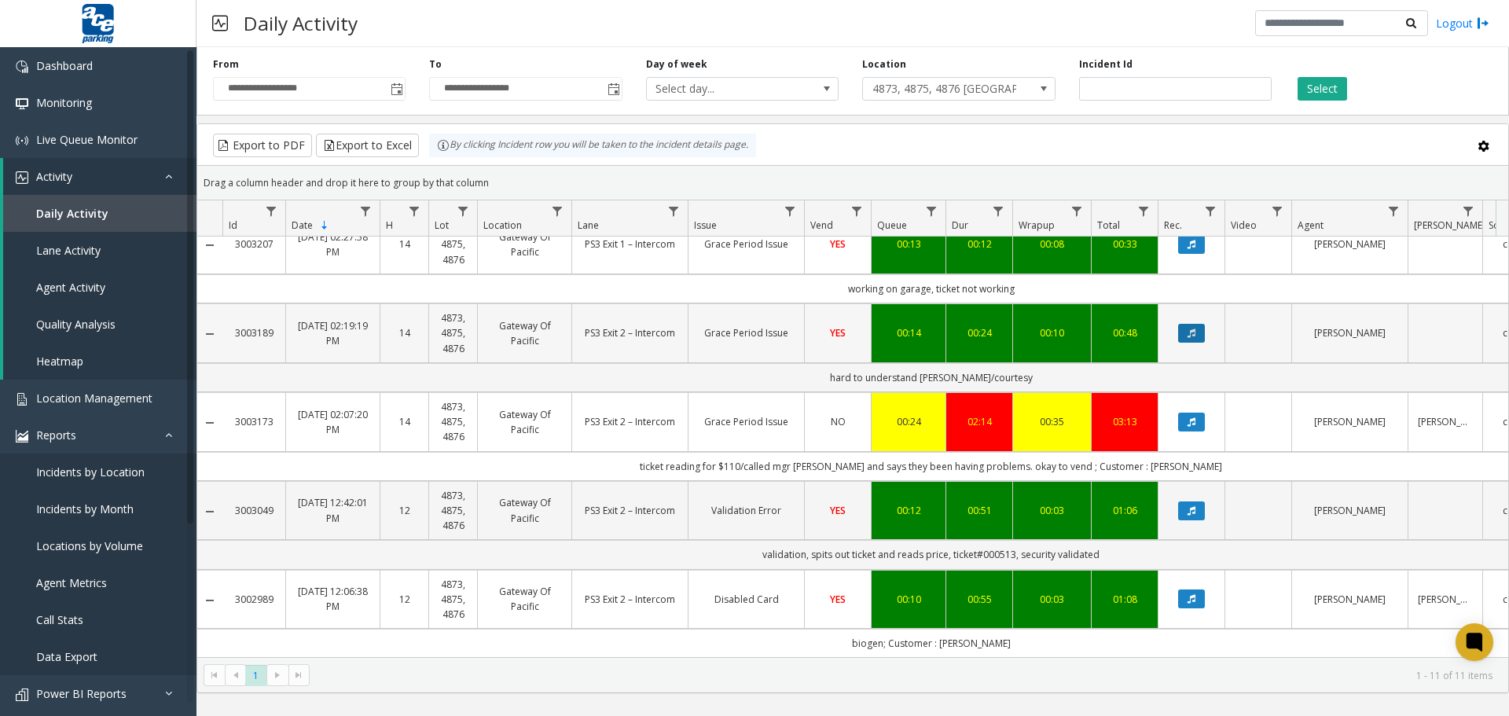
click at [1197, 324] on button "Data table" at bounding box center [1191, 333] width 27 height 19
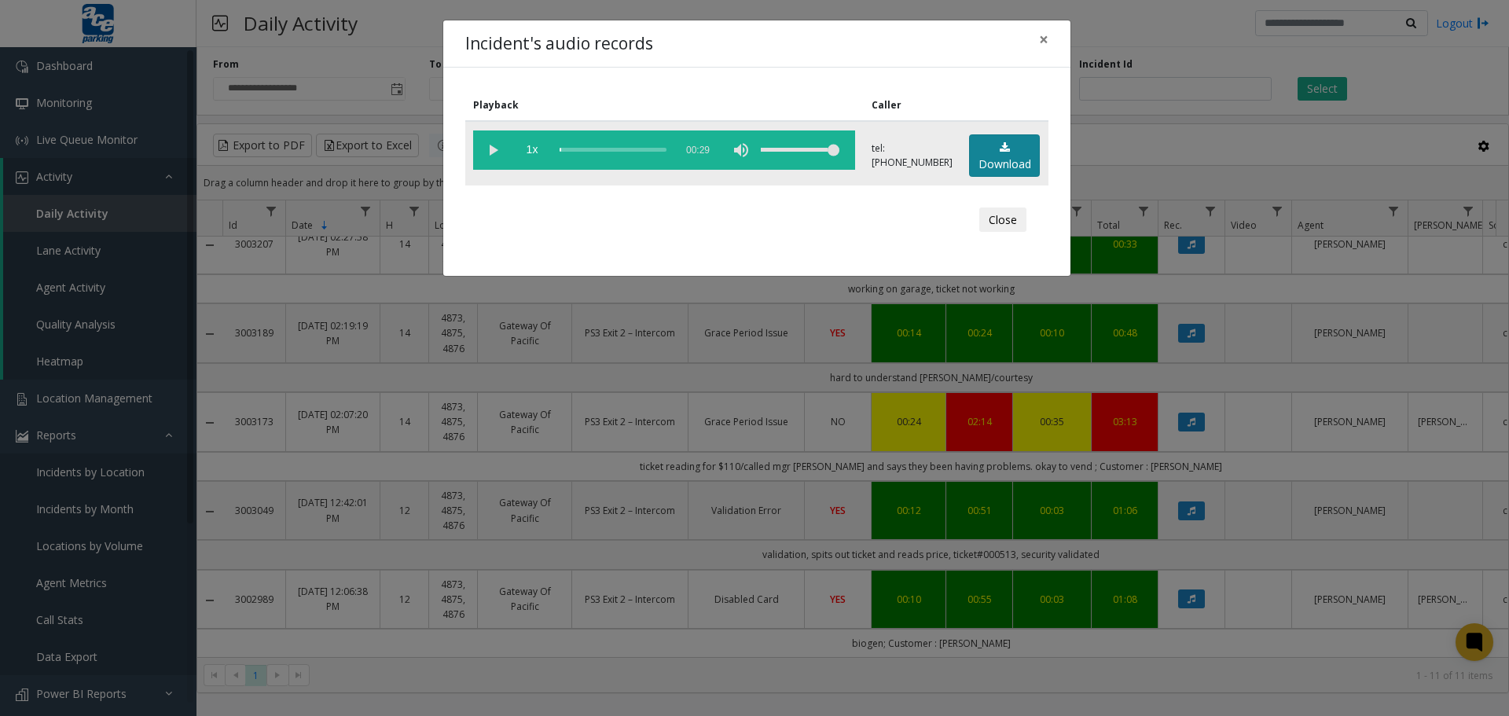
click at [1005, 157] on link "Download" at bounding box center [1004, 155] width 71 height 43
click at [332, 60] on div "Incident's audio records × Playback Caller 1x 00:29 tel:[PHONE_NUMBER] Download…" at bounding box center [754, 358] width 1509 height 716
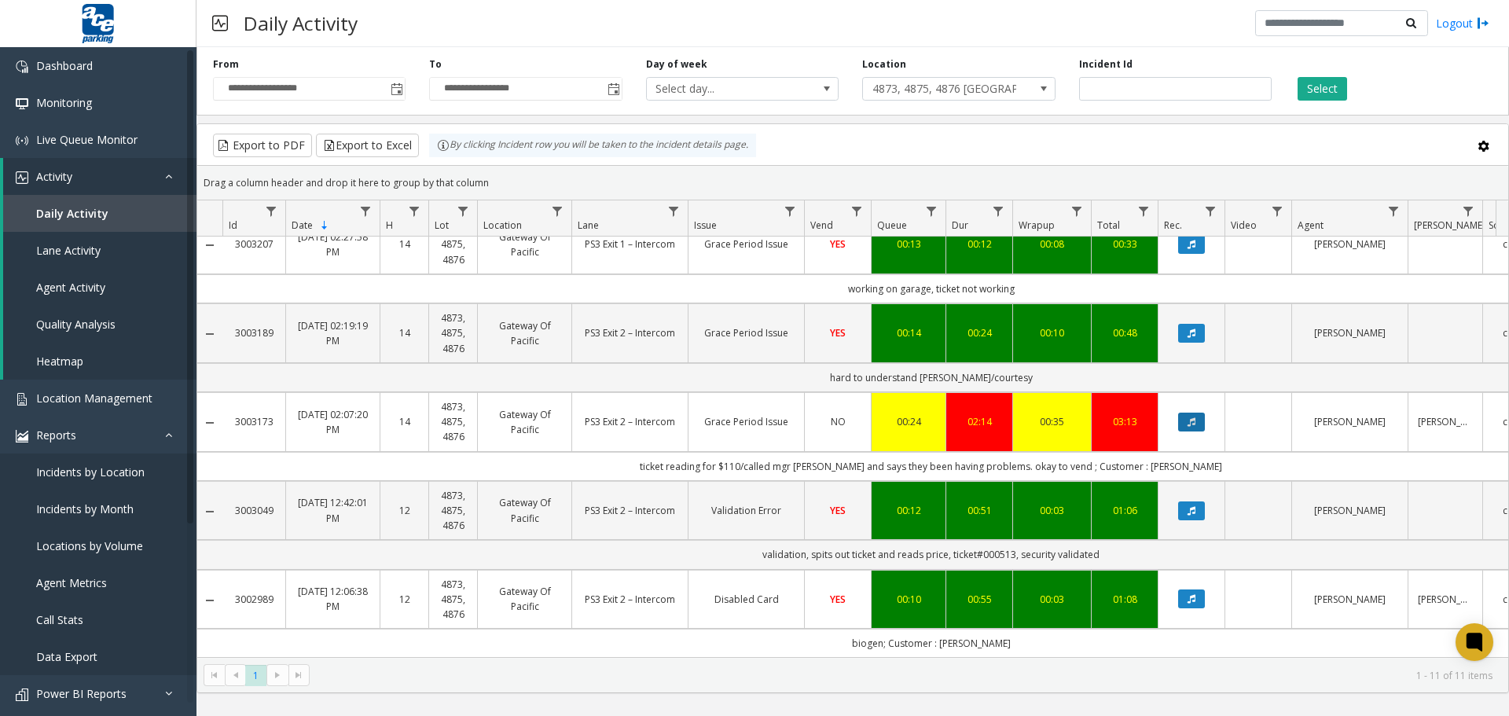
click at [1187, 417] on icon "Data table" at bounding box center [1191, 421] width 8 height 9
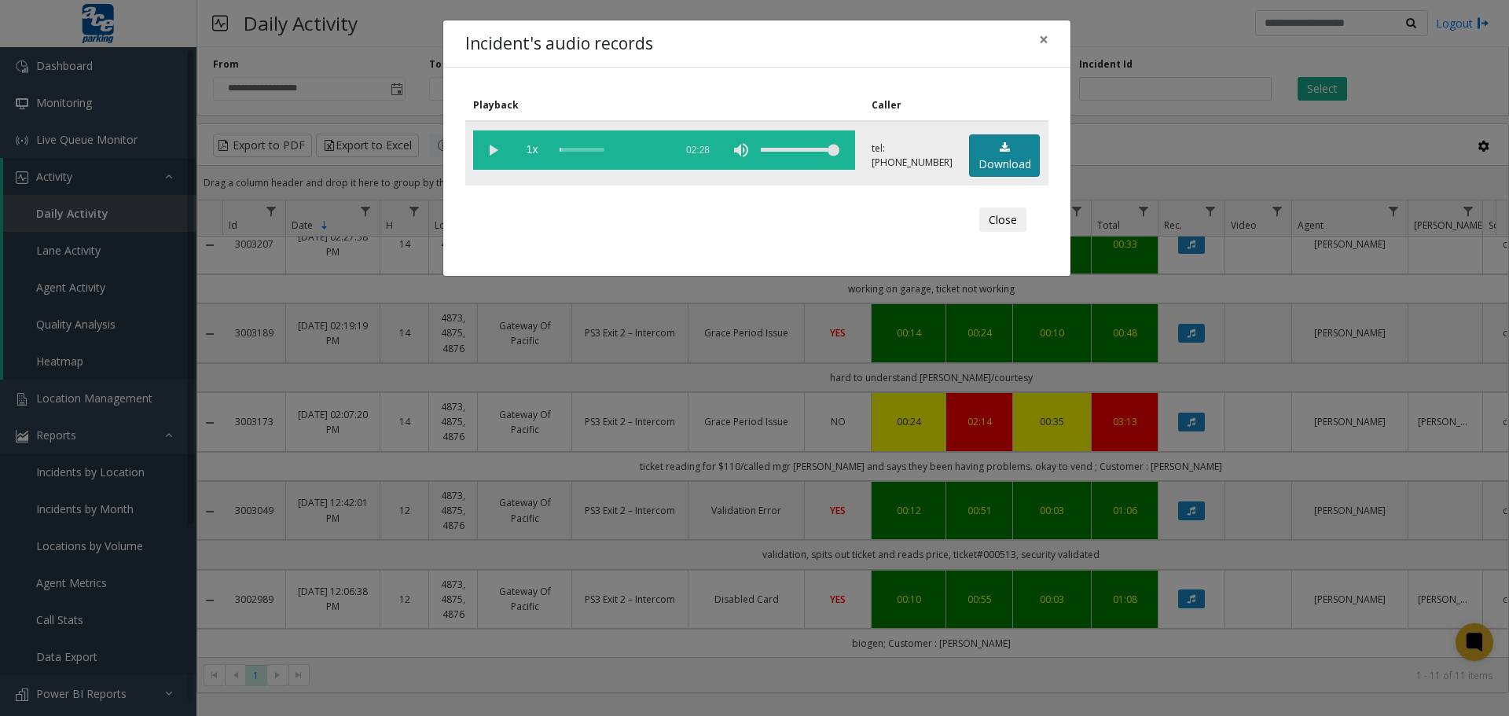
click at [988, 153] on link "Download" at bounding box center [1004, 155] width 71 height 43
click at [1007, 215] on button "Close" at bounding box center [1002, 219] width 47 height 25
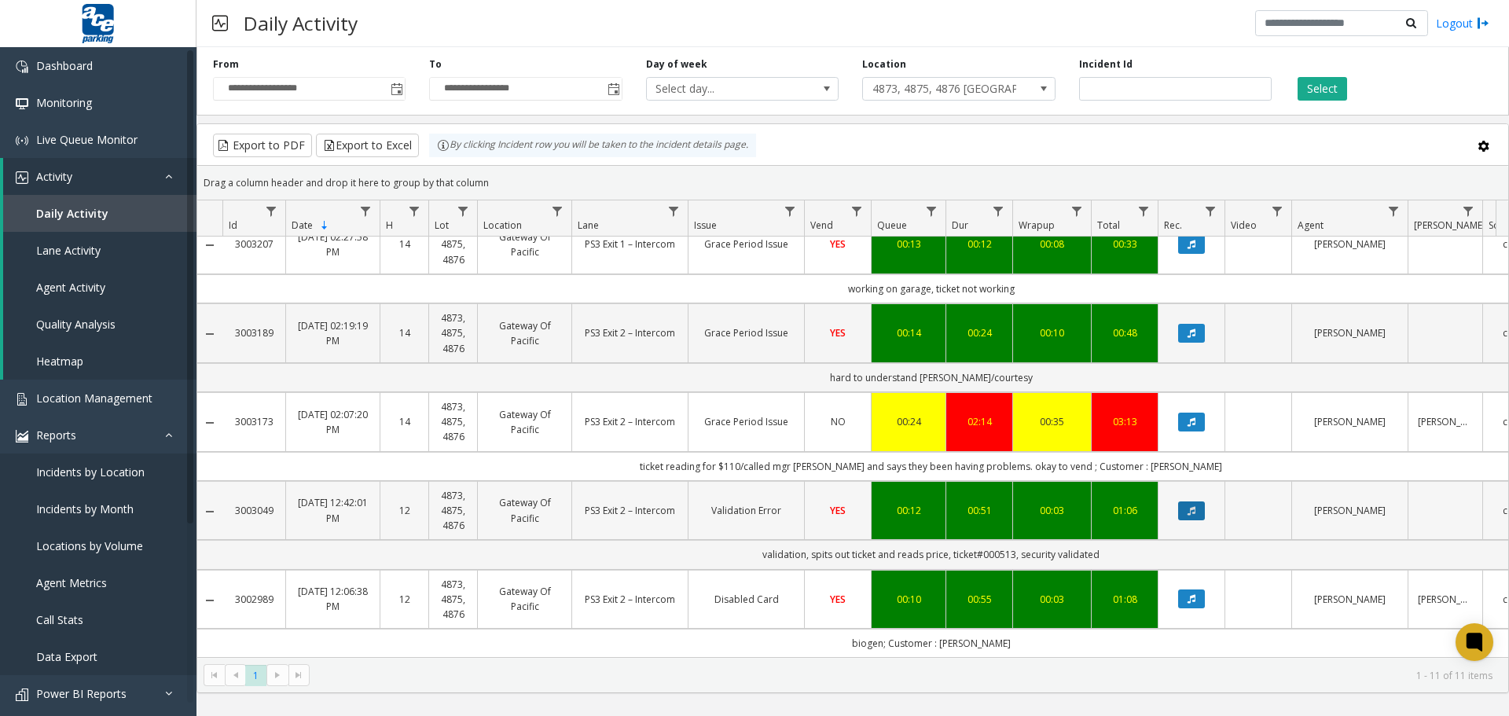
click at [1194, 501] on button "Data table" at bounding box center [1191, 510] width 27 height 19
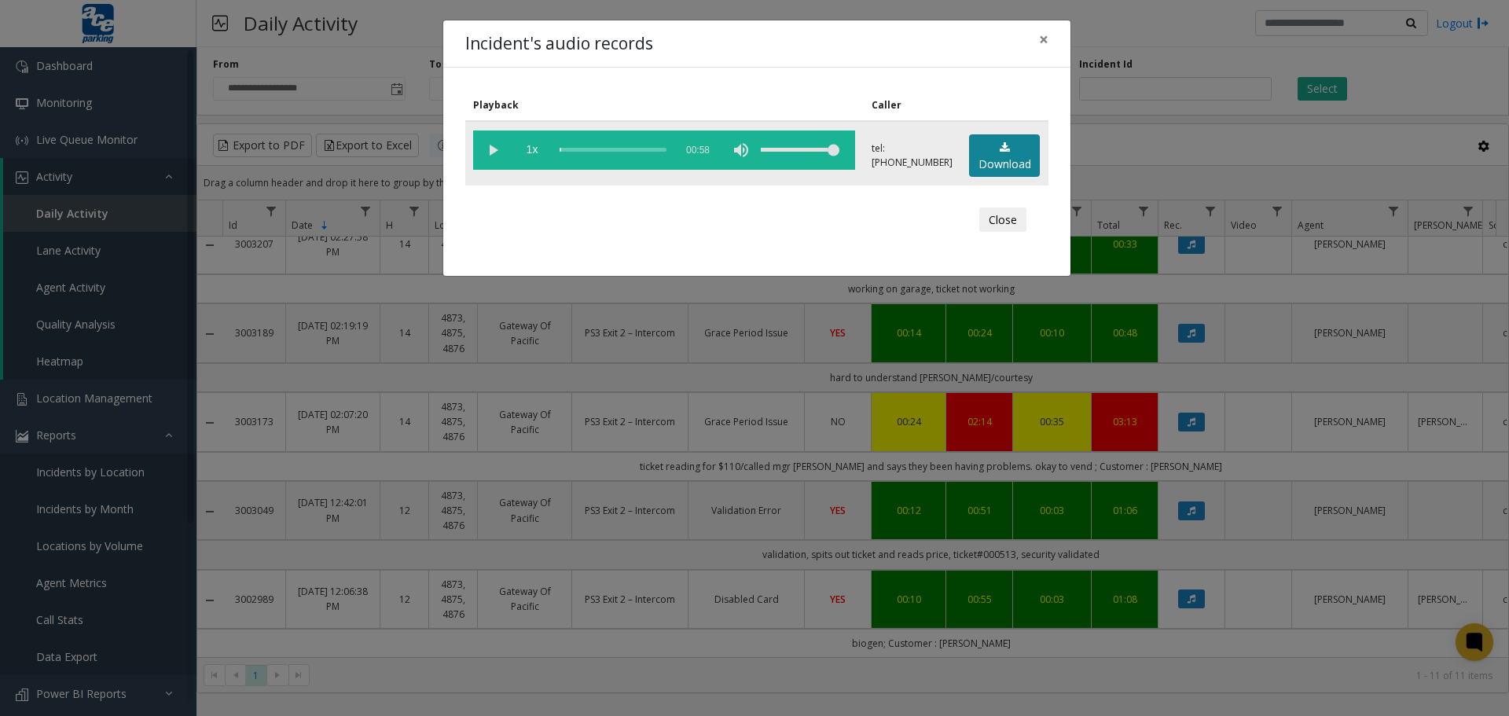
click at [981, 163] on link "Download" at bounding box center [1004, 155] width 71 height 43
click at [1010, 215] on button "Close" at bounding box center [1002, 219] width 47 height 25
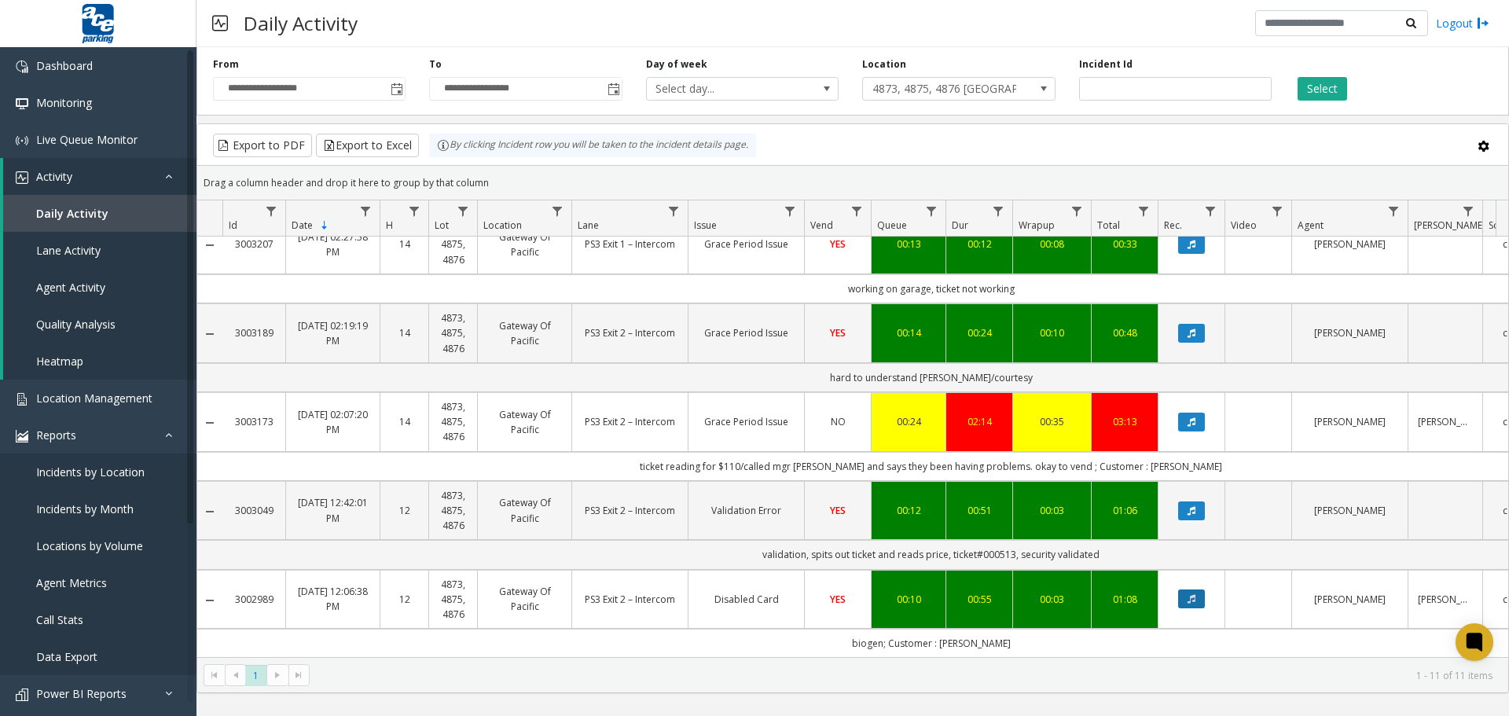
click at [1194, 594] on icon "Data table" at bounding box center [1191, 598] width 8 height 9
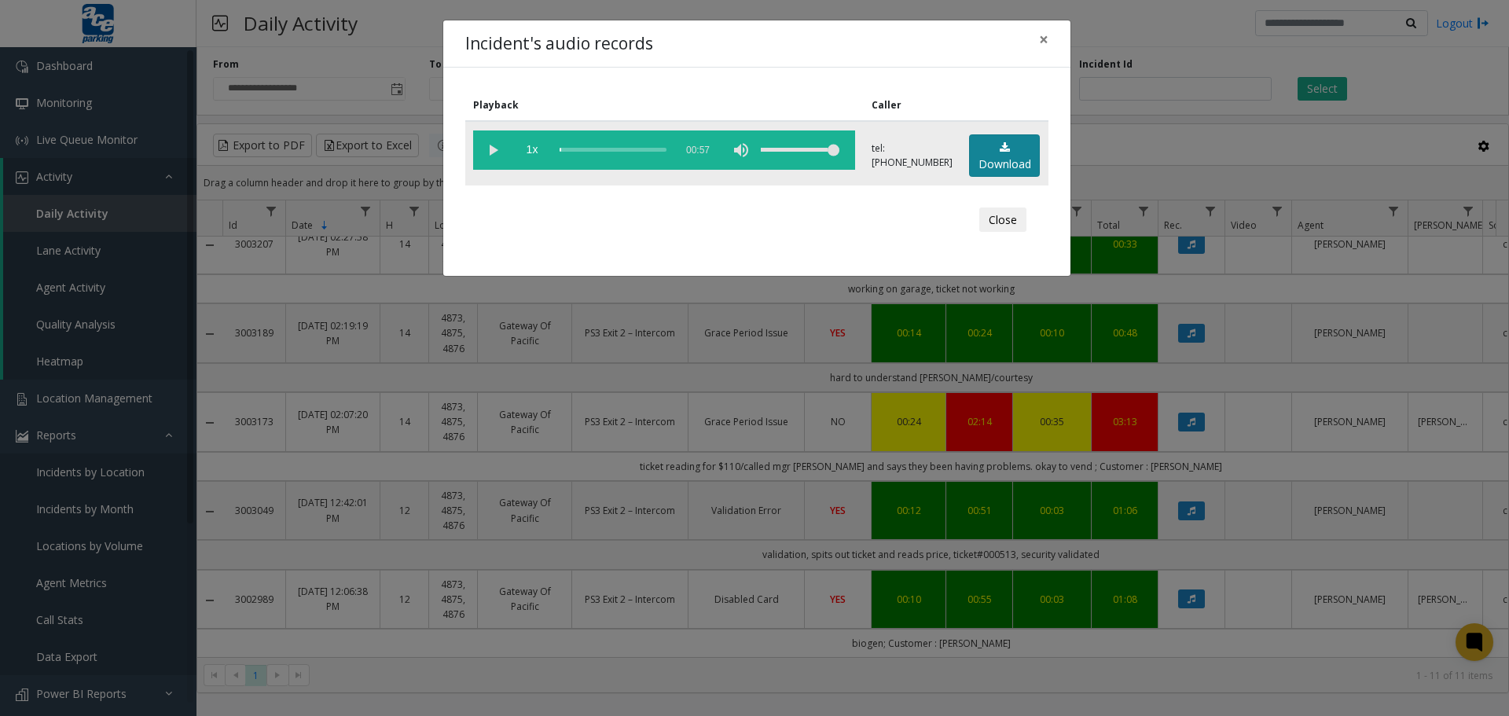
click at [983, 164] on link "Download" at bounding box center [1004, 155] width 71 height 43
click at [992, 215] on button "Close" at bounding box center [1002, 219] width 47 height 25
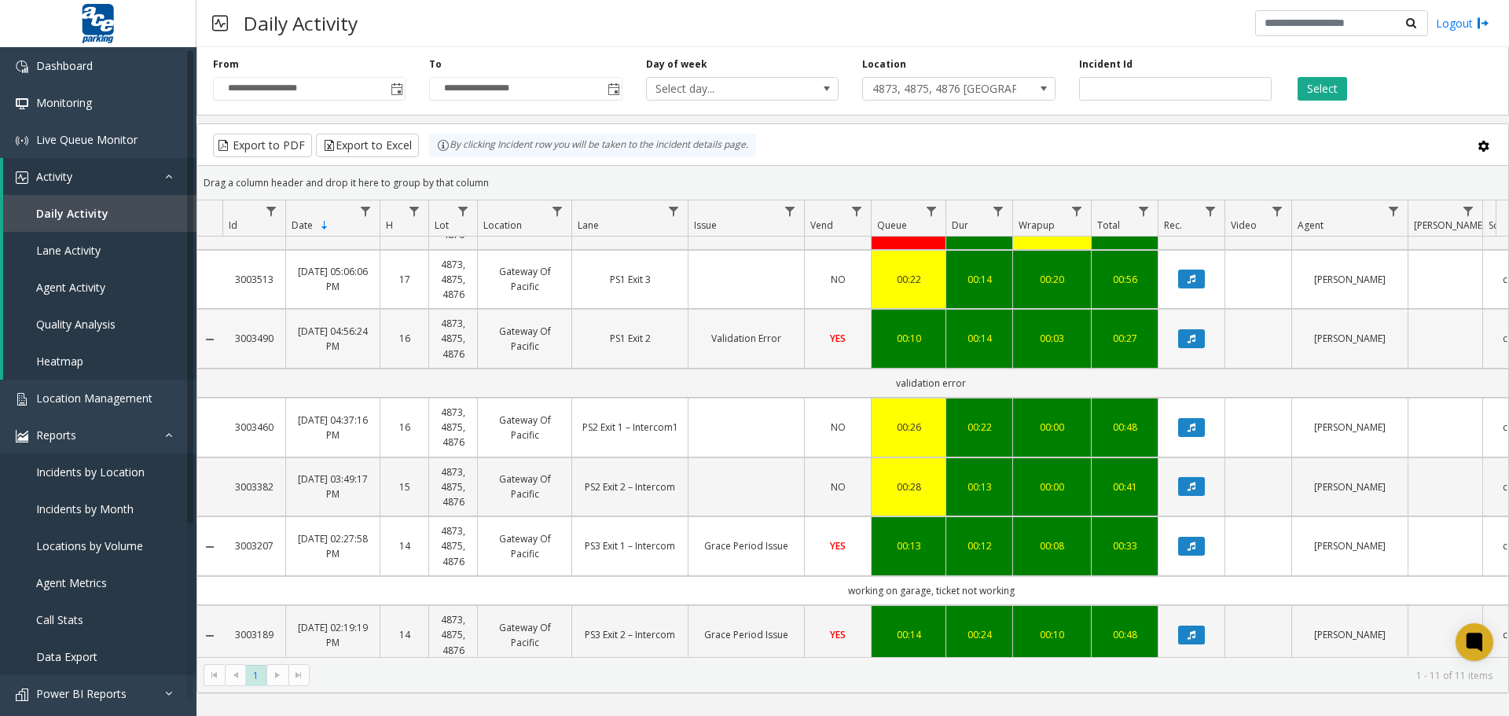
scroll to position [134, 0]
click at [1190, 550] on icon "Data table" at bounding box center [1191, 546] width 8 height 9
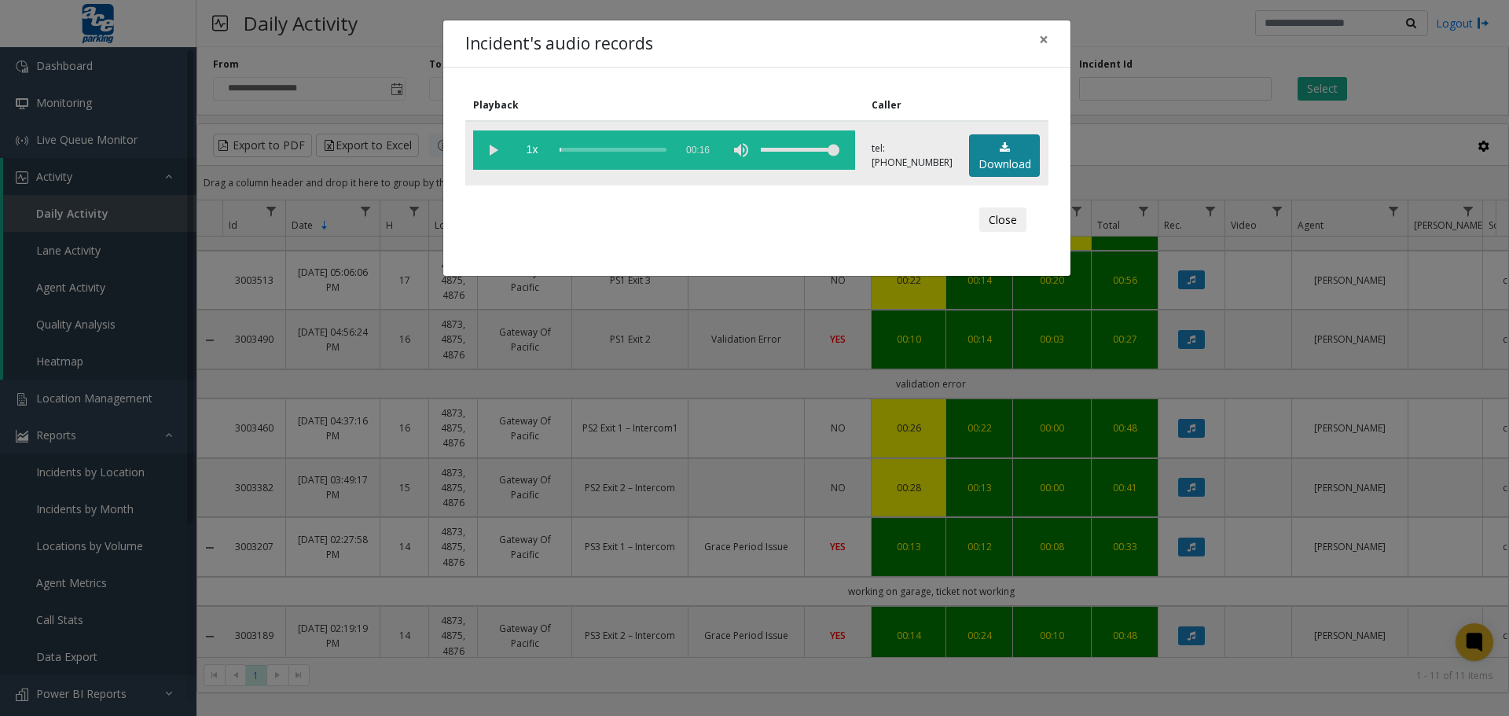
click at [1009, 149] on link "Download" at bounding box center [1004, 155] width 71 height 43
click at [1002, 221] on button "Close" at bounding box center [1002, 219] width 47 height 25
